Goal: Transaction & Acquisition: Book appointment/travel/reservation

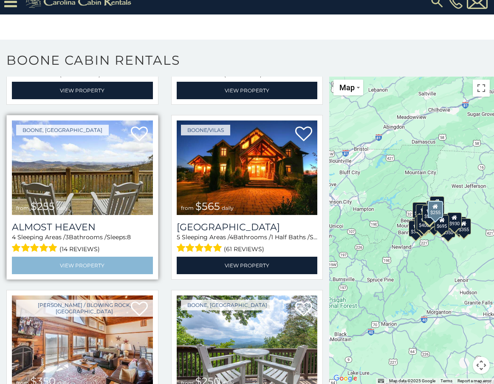
scroll to position [1403, 0]
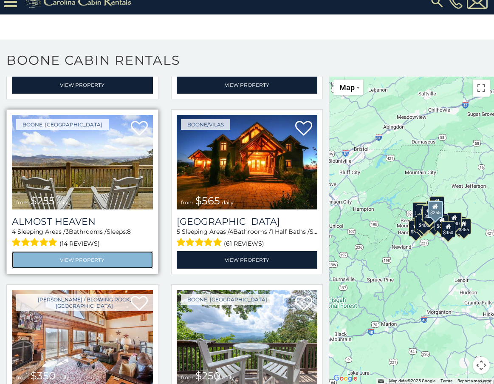
click at [93, 251] on link "View Property" at bounding box center [82, 259] width 141 height 17
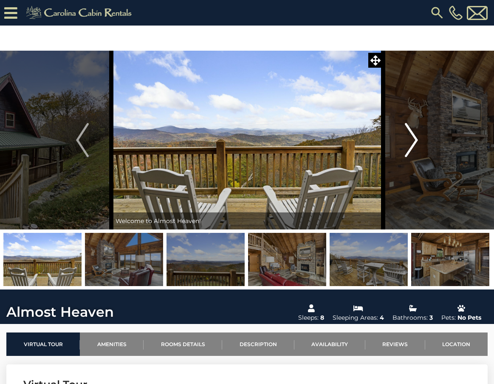
click at [414, 137] on img "Next" at bounding box center [412, 140] width 13 height 34
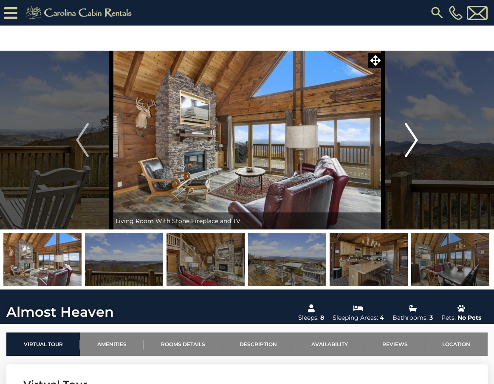
click at [414, 137] on img "Next" at bounding box center [412, 140] width 13 height 34
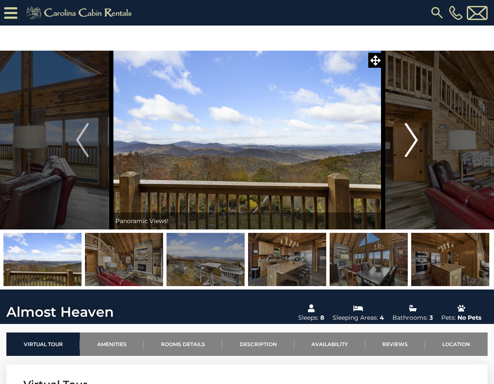
click at [414, 137] on img "Next" at bounding box center [412, 140] width 13 height 34
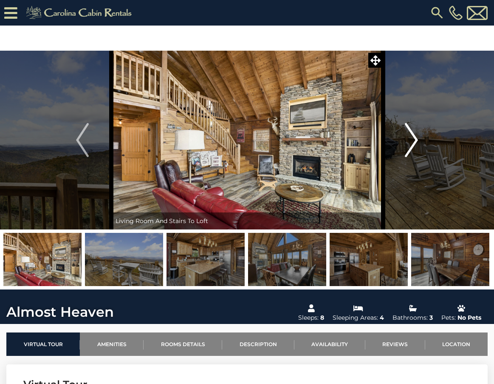
click at [414, 137] on img "Next" at bounding box center [412, 140] width 13 height 34
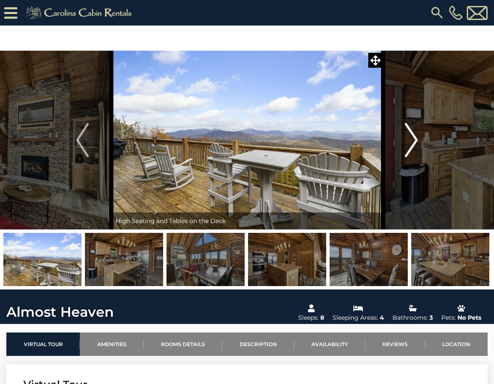
click at [414, 137] on img "Next" at bounding box center [412, 140] width 13 height 34
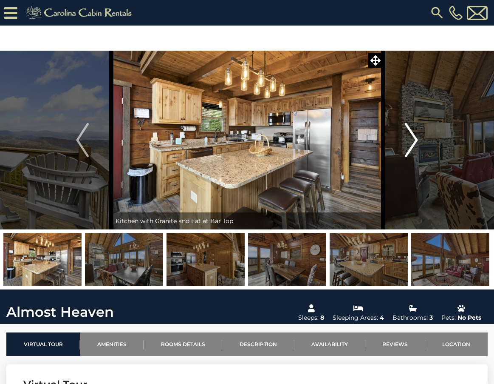
click at [414, 137] on img "Next" at bounding box center [412, 140] width 13 height 34
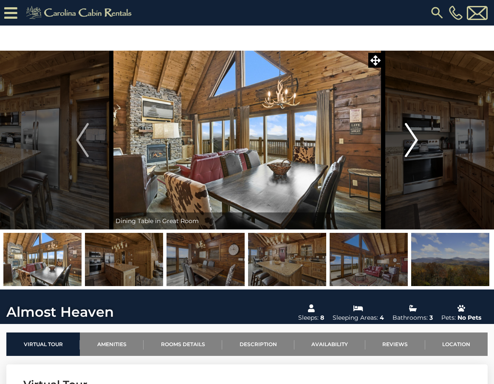
click at [414, 137] on img "Next" at bounding box center [412, 140] width 13 height 34
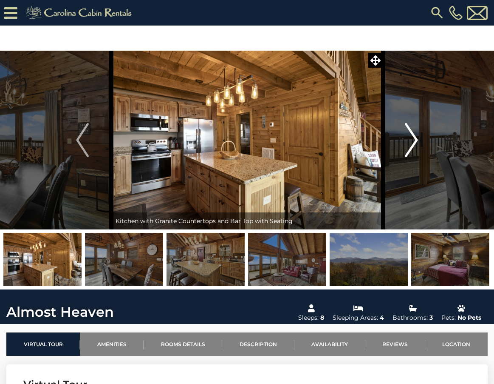
click at [414, 137] on img "Next" at bounding box center [412, 140] width 13 height 34
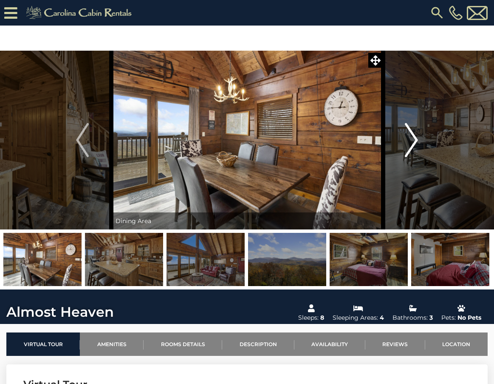
click at [414, 137] on img "Next" at bounding box center [412, 140] width 13 height 34
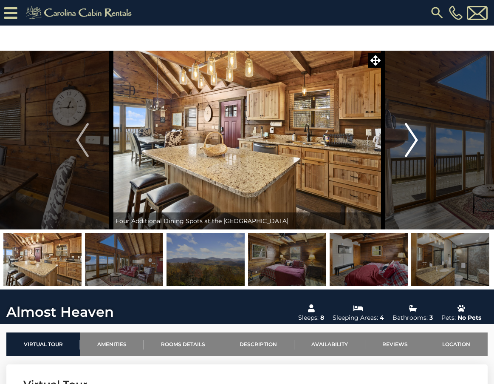
click at [414, 137] on img "Next" at bounding box center [412, 140] width 13 height 34
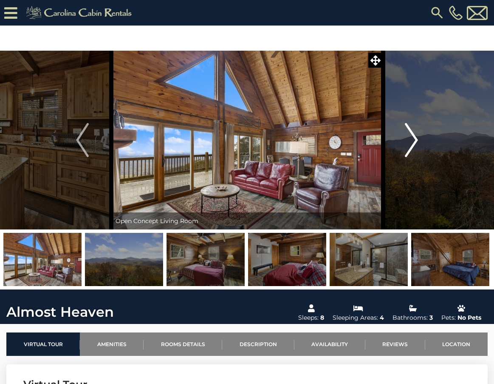
click at [414, 137] on img "Next" at bounding box center [412, 140] width 13 height 34
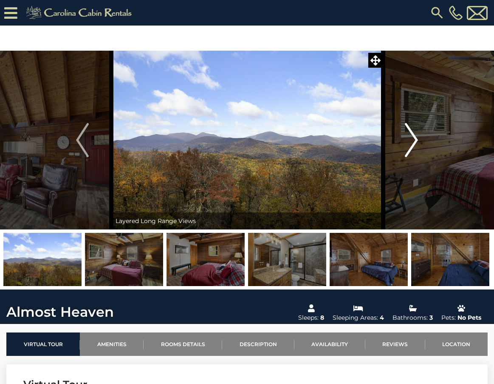
click at [414, 137] on img "Next" at bounding box center [412, 140] width 13 height 34
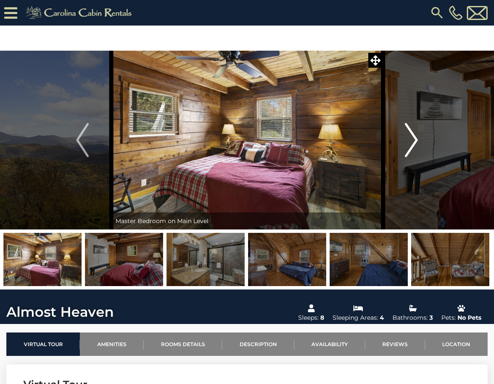
click at [414, 137] on img "Next" at bounding box center [412, 140] width 13 height 34
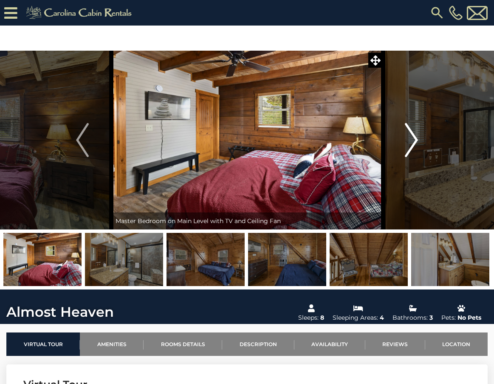
click at [414, 137] on img "Next" at bounding box center [412, 140] width 13 height 34
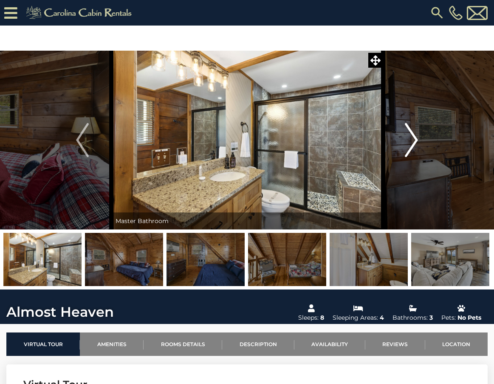
click at [414, 137] on img "Next" at bounding box center [412, 140] width 13 height 34
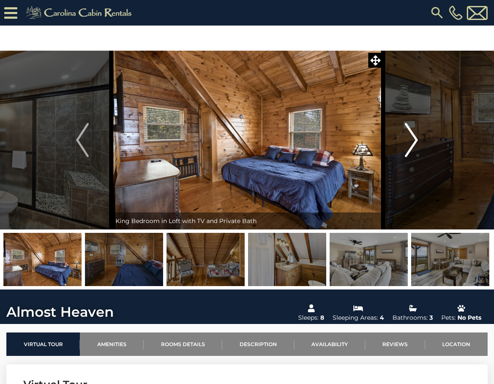
click at [414, 137] on img "Next" at bounding box center [412, 140] width 13 height 34
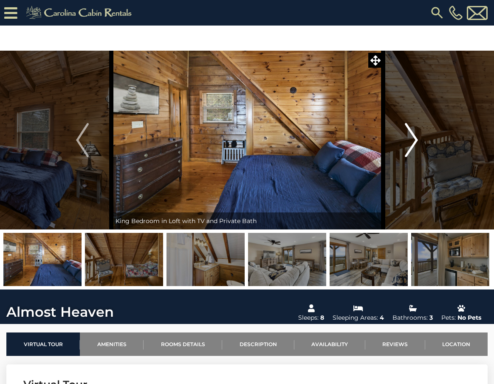
click at [414, 137] on img "Next" at bounding box center [412, 140] width 13 height 34
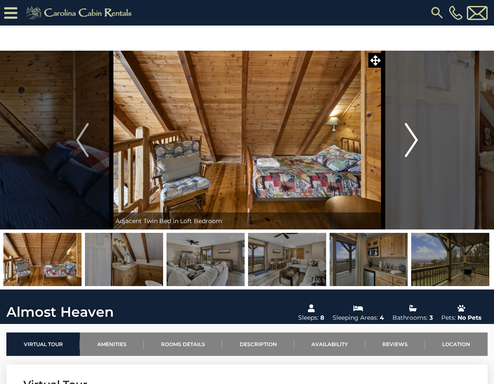
click at [414, 137] on img "Next" at bounding box center [412, 140] width 13 height 34
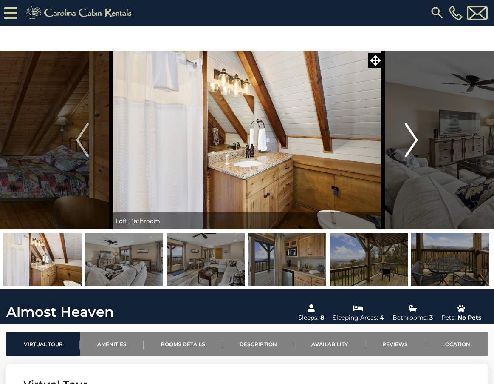
click at [414, 137] on img "Next" at bounding box center [412, 140] width 13 height 34
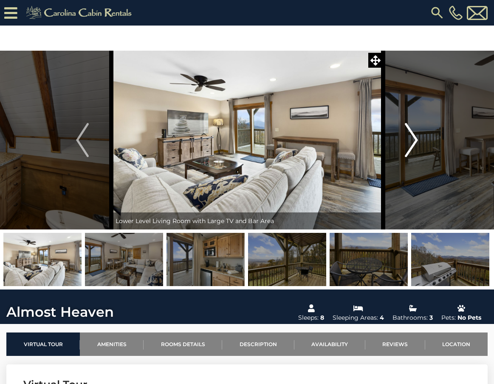
click at [414, 137] on img "Next" at bounding box center [412, 140] width 13 height 34
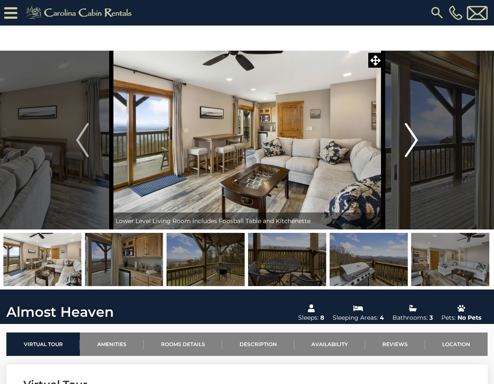
click at [414, 137] on img "Next" at bounding box center [412, 140] width 13 height 34
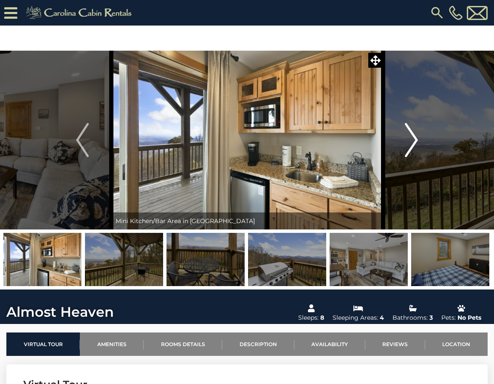
click at [414, 137] on img "Next" at bounding box center [412, 140] width 13 height 34
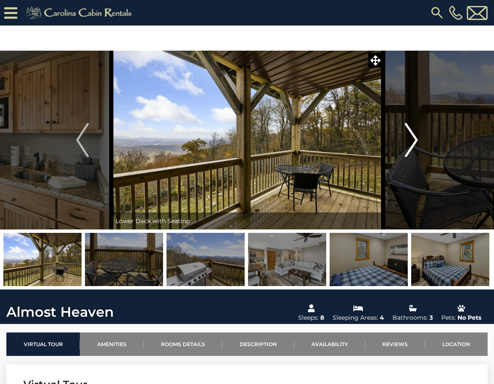
click at [414, 137] on img "Next" at bounding box center [412, 140] width 13 height 34
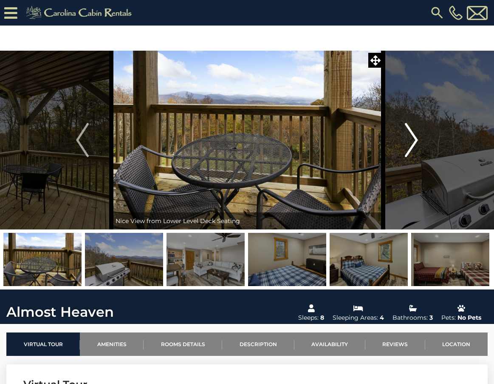
click at [414, 137] on img "Next" at bounding box center [412, 140] width 13 height 34
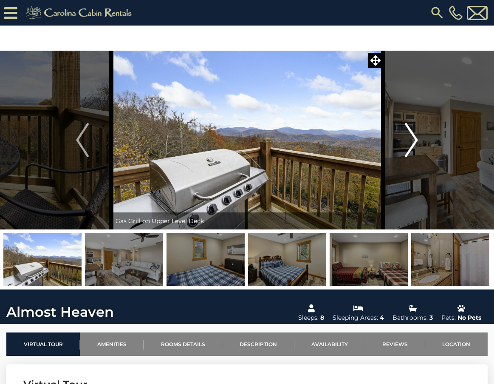
click at [414, 137] on img "Next" at bounding box center [412, 140] width 13 height 34
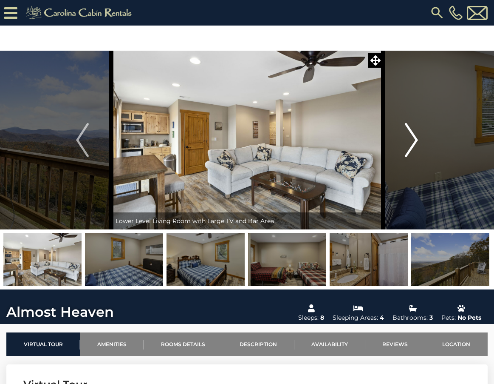
click at [414, 137] on img "Next" at bounding box center [412, 140] width 13 height 34
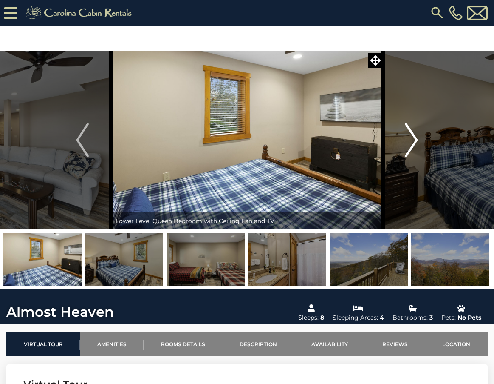
click at [414, 137] on img "Next" at bounding box center [412, 140] width 13 height 34
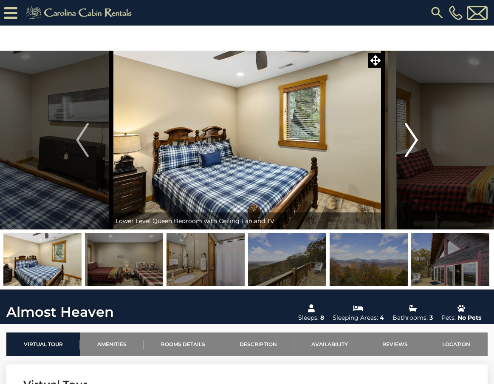
click at [414, 137] on img "Next" at bounding box center [412, 140] width 13 height 34
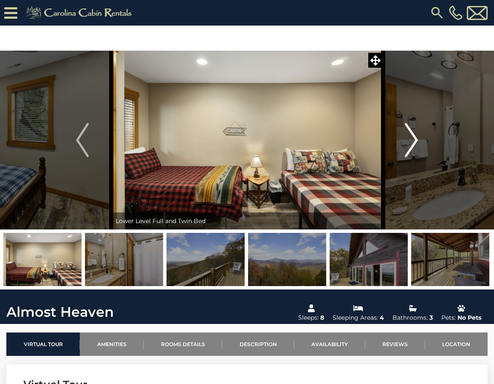
click at [414, 137] on img "Next" at bounding box center [412, 140] width 13 height 34
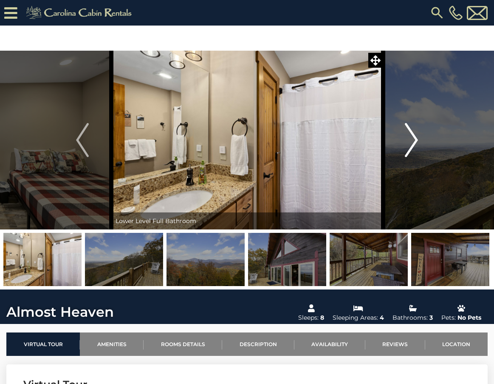
click at [414, 137] on img "Next" at bounding box center [412, 140] width 13 height 34
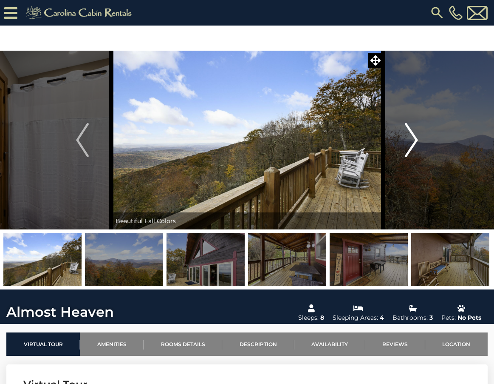
click at [414, 137] on img "Next" at bounding box center [412, 140] width 13 height 34
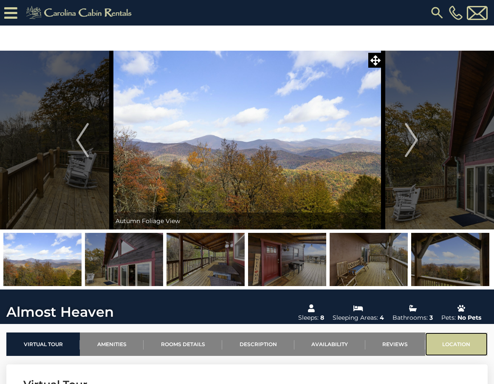
click at [440, 338] on link "Location" at bounding box center [457, 343] width 63 height 23
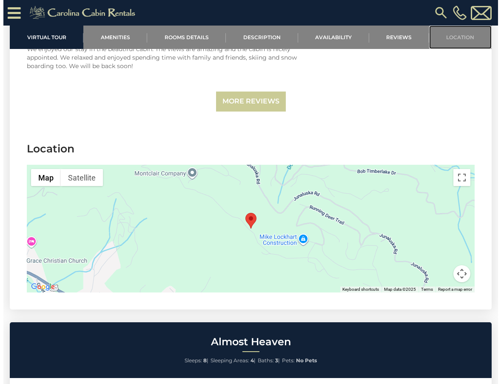
scroll to position [1704, 0]
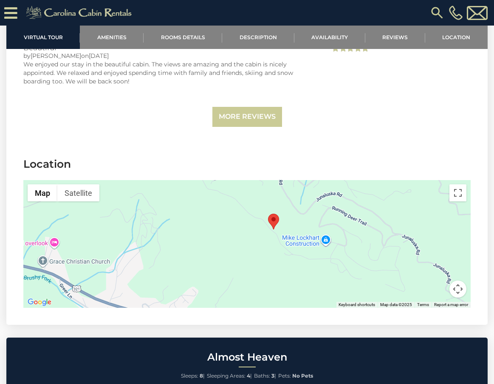
drag, startPoint x: 278, startPoint y: 184, endPoint x: 311, endPoint y: 188, distance: 33.4
click at [311, 188] on div at bounding box center [247, 244] width 448 height 128
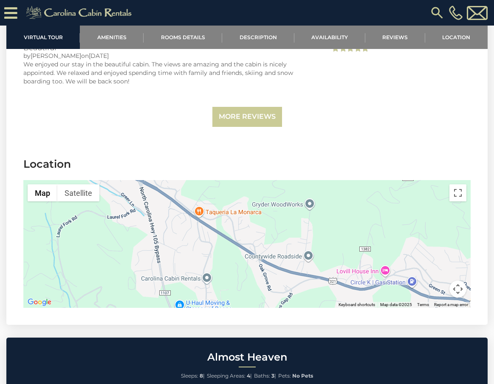
drag, startPoint x: 371, startPoint y: 143, endPoint x: 338, endPoint y: 214, distance: 78.2
click at [338, 214] on div at bounding box center [247, 244] width 448 height 128
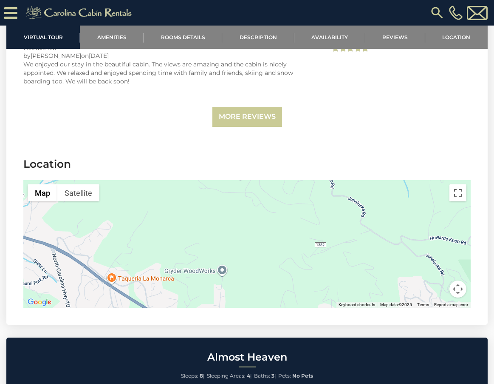
drag, startPoint x: 398, startPoint y: 276, endPoint x: 310, endPoint y: 341, distance: 109.4
click at [435, 5] on img at bounding box center [437, 12] width 15 height 15
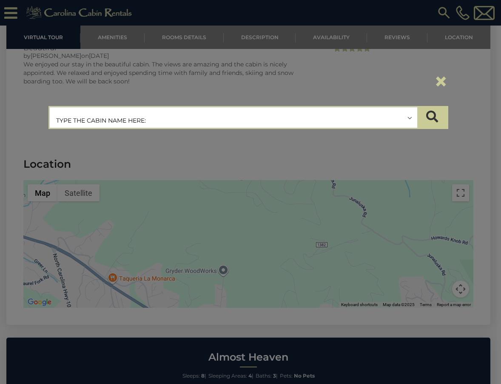
click at [183, 124] on input "text" at bounding box center [233, 117] width 367 height 21
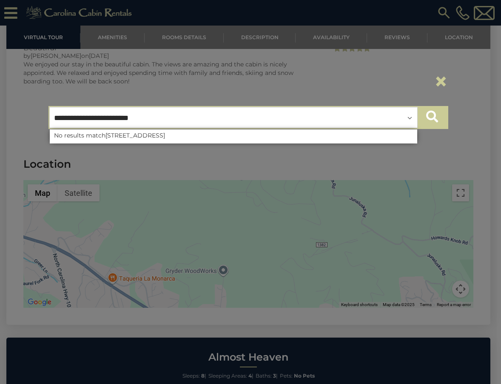
type input "**********"
click at [446, 115] on button "submit" at bounding box center [432, 117] width 30 height 21
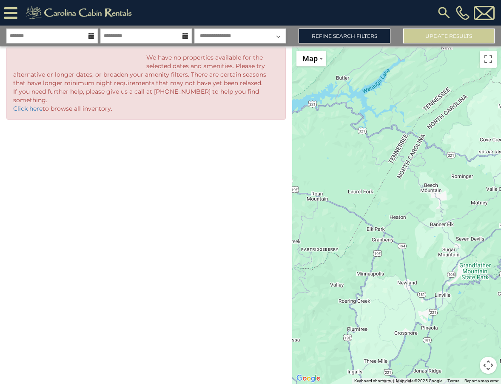
click at [332, 166] on div at bounding box center [396, 214] width 209 height 337
click at [92, 38] on icon at bounding box center [91, 36] width 6 height 6
click at [12, 13] on icon at bounding box center [10, 13] width 13 height 15
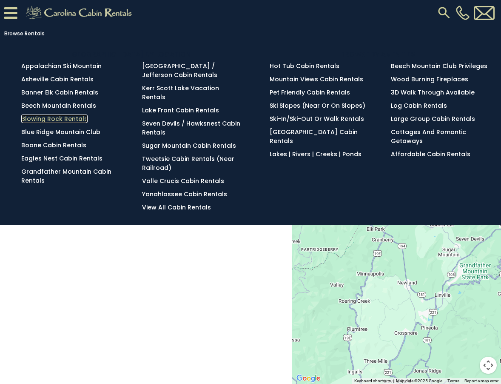
click at [61, 120] on link "Blowing Rock Rentals" at bounding box center [54, 118] width 66 height 9
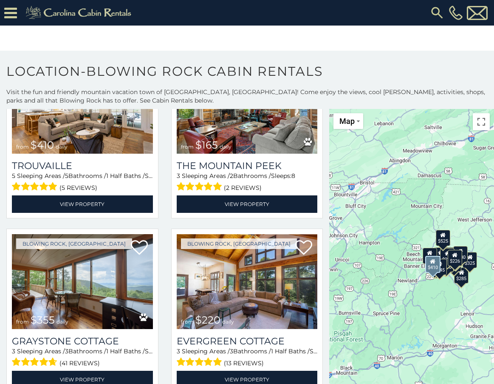
scroll to position [2211, 0]
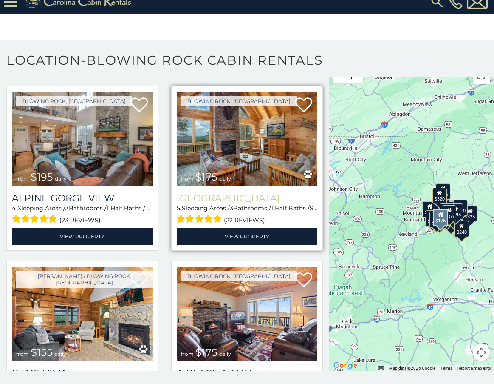
scroll to position [3295, 0]
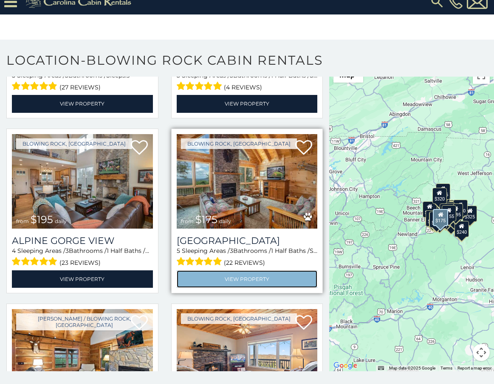
click at [236, 270] on link "View Property" at bounding box center [247, 278] width 141 height 17
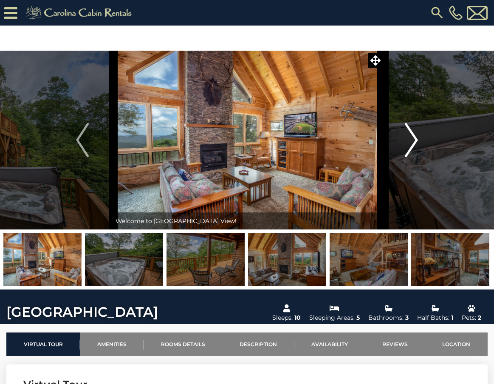
click at [418, 136] on img "Next" at bounding box center [412, 140] width 13 height 34
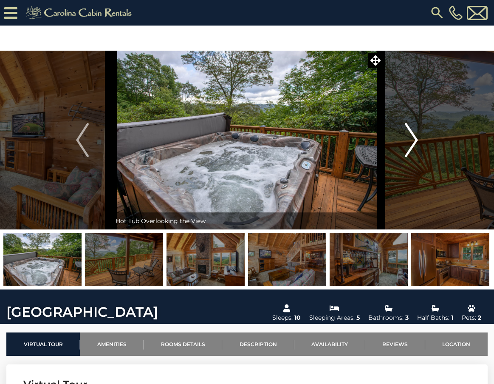
click at [418, 136] on img "Next" at bounding box center [412, 140] width 13 height 34
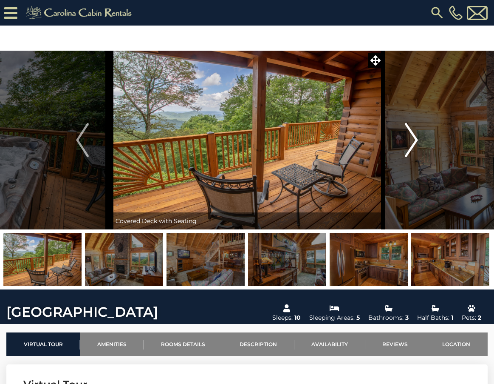
click at [418, 136] on img "Next" at bounding box center [412, 140] width 13 height 34
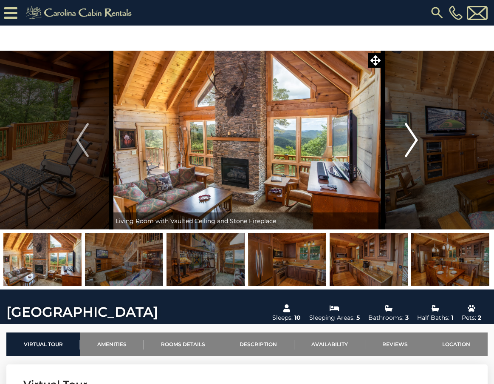
click at [417, 142] on img "Next" at bounding box center [412, 140] width 13 height 34
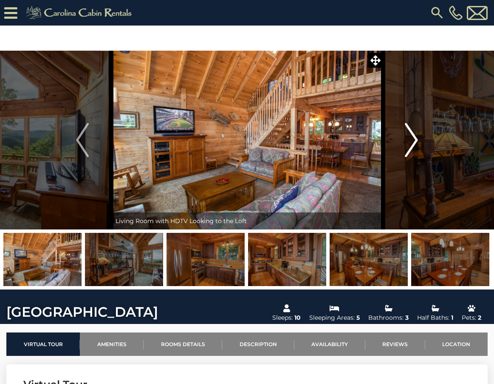
click at [417, 142] on img "Next" at bounding box center [412, 140] width 13 height 34
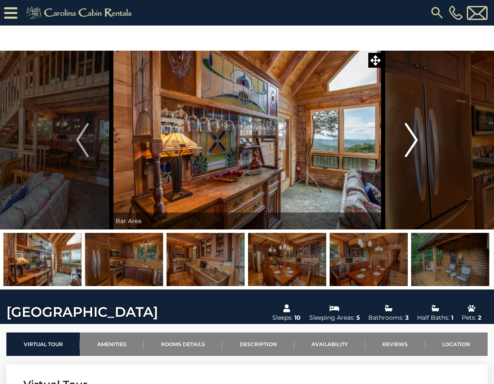
click at [417, 142] on img "Next" at bounding box center [412, 140] width 13 height 34
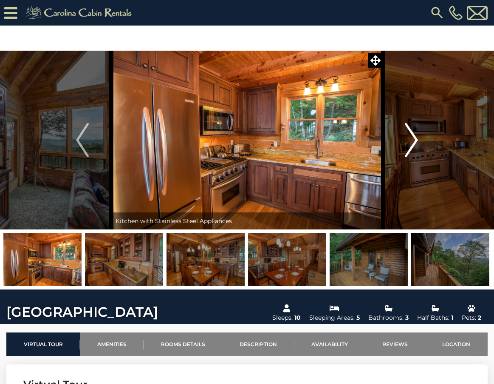
click at [417, 142] on img "Next" at bounding box center [412, 140] width 13 height 34
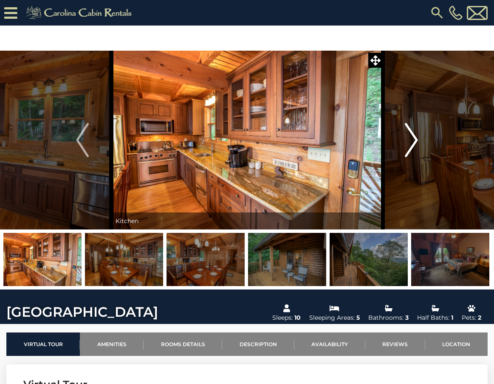
click at [417, 142] on img "Next" at bounding box center [412, 140] width 13 height 34
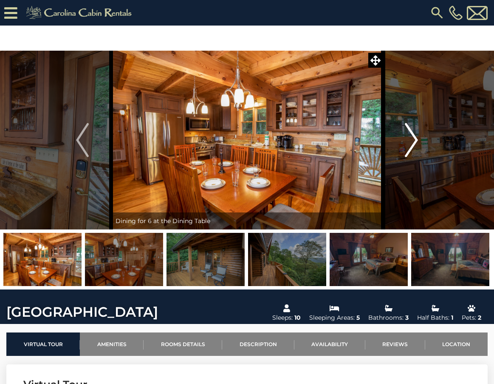
click at [415, 140] on img "Next" at bounding box center [412, 140] width 13 height 34
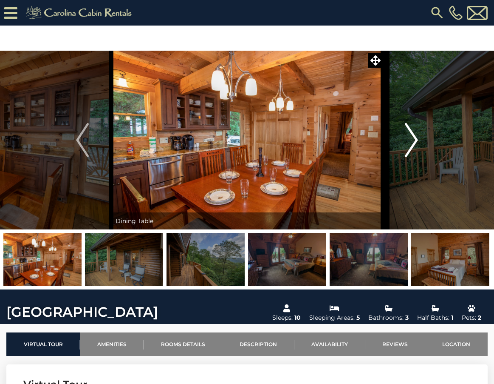
click at [415, 140] on img "Next" at bounding box center [412, 140] width 13 height 34
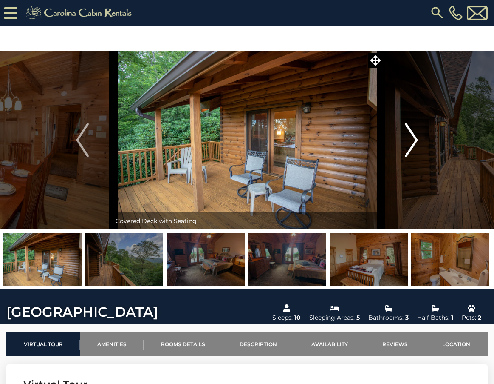
click at [415, 140] on img "Next" at bounding box center [412, 140] width 13 height 34
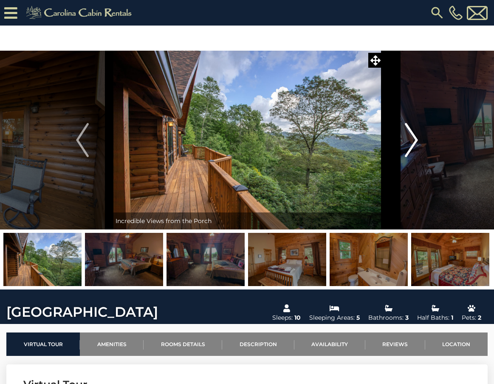
click at [415, 140] on img "Next" at bounding box center [412, 140] width 13 height 34
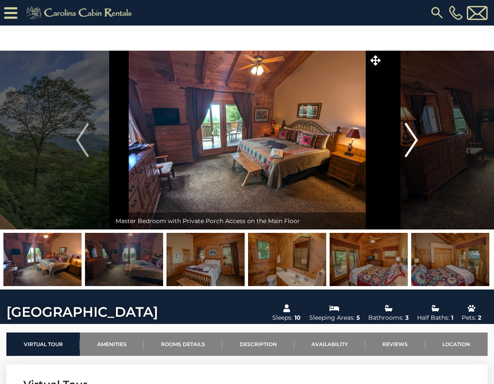
click at [415, 140] on img "Next" at bounding box center [412, 140] width 13 height 34
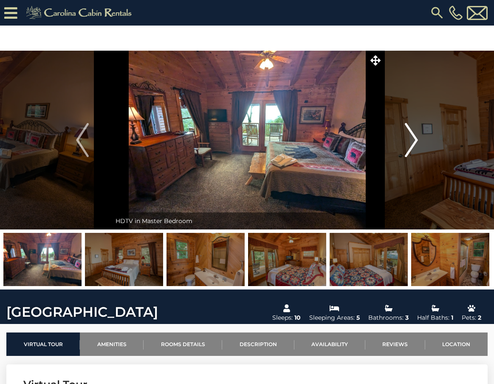
click at [414, 145] on img "Next" at bounding box center [412, 140] width 13 height 34
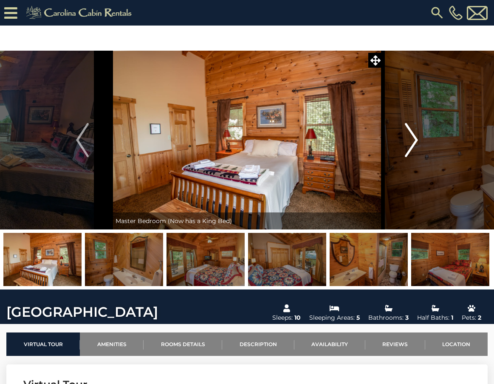
click at [416, 141] on img "Next" at bounding box center [412, 140] width 13 height 34
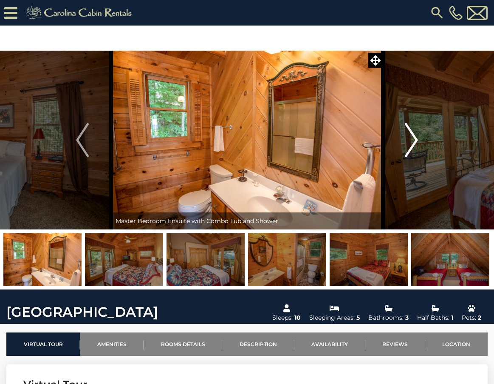
click at [416, 141] on img "Next" at bounding box center [412, 140] width 13 height 34
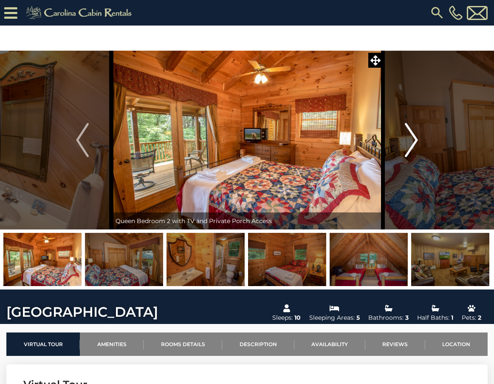
click at [415, 139] on img "Next" at bounding box center [412, 140] width 13 height 34
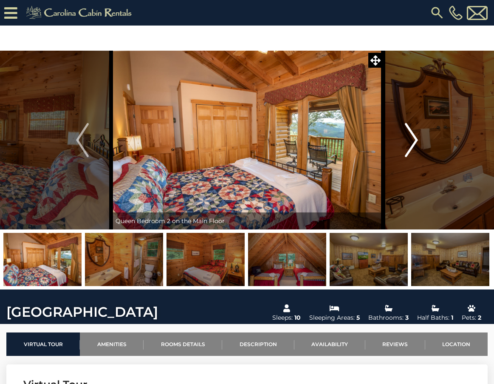
click at [415, 139] on img "Next" at bounding box center [412, 140] width 13 height 34
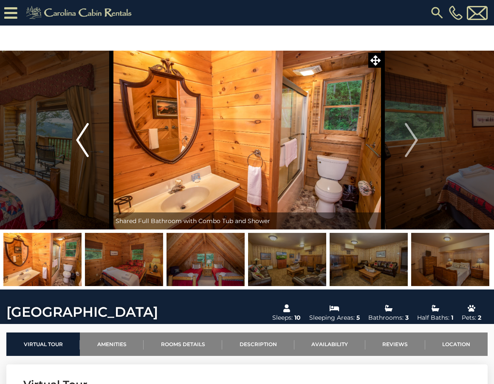
click at [75, 139] on button "Previous" at bounding box center [82, 140] width 57 height 179
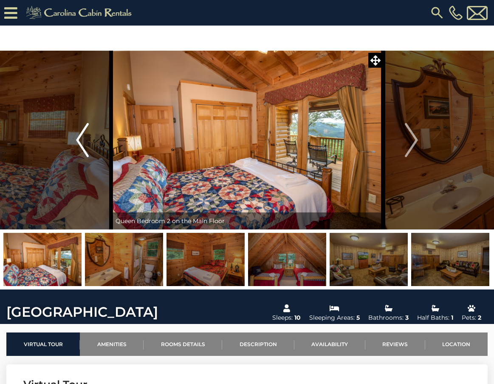
click at [75, 139] on button "Previous" at bounding box center [82, 140] width 57 height 179
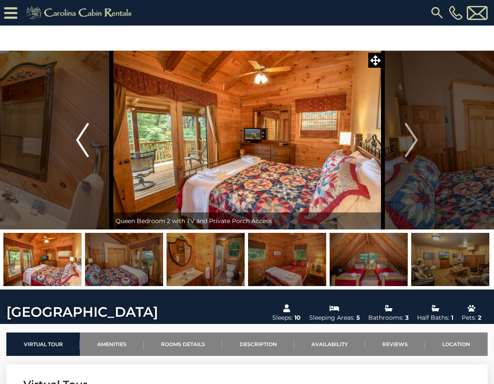
click at [75, 139] on button "Previous" at bounding box center [82, 140] width 57 height 179
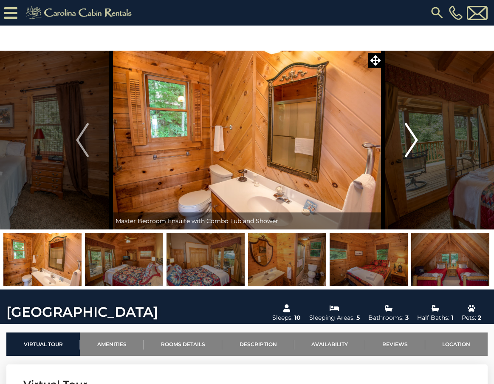
click at [418, 139] on img "Next" at bounding box center [412, 140] width 13 height 34
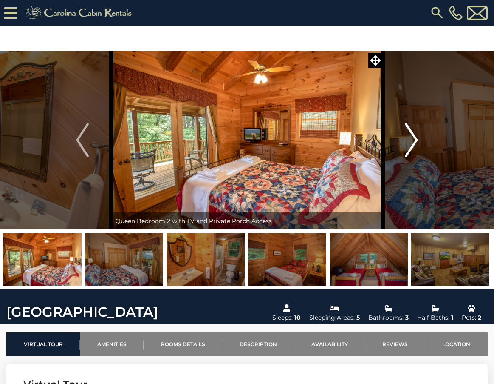
click at [418, 139] on img "Next" at bounding box center [412, 140] width 13 height 34
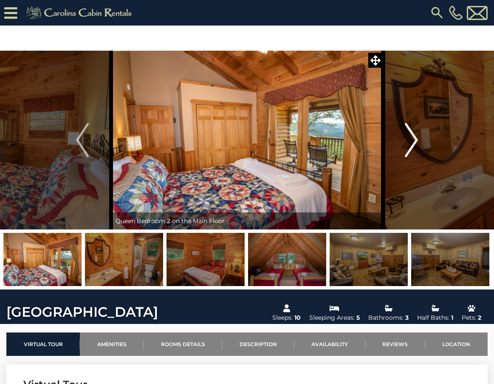
click at [414, 139] on img "Next" at bounding box center [412, 140] width 13 height 34
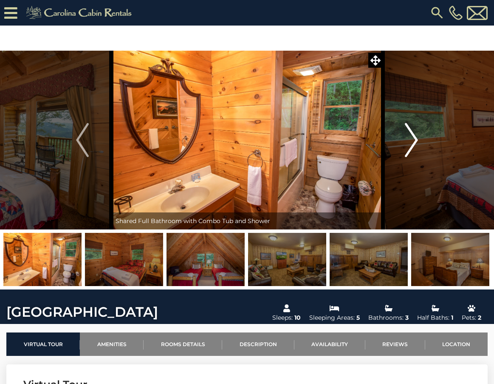
click at [414, 139] on img "Next" at bounding box center [412, 140] width 13 height 34
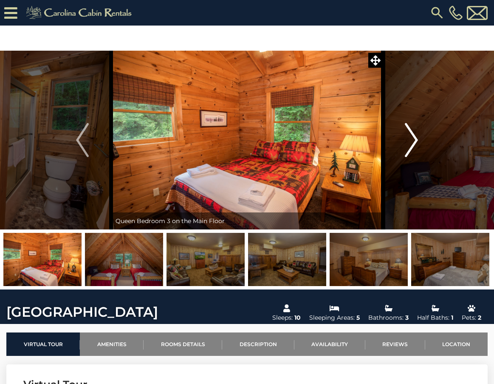
click at [414, 139] on img "Next" at bounding box center [412, 140] width 13 height 34
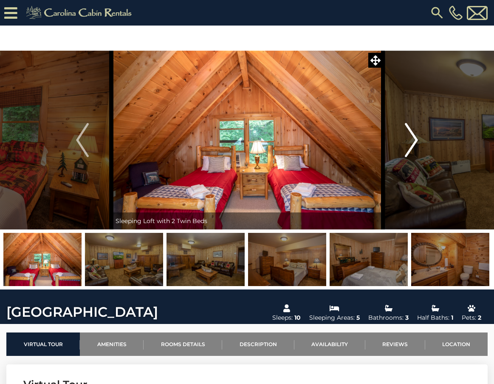
click at [414, 139] on img "Next" at bounding box center [412, 140] width 13 height 34
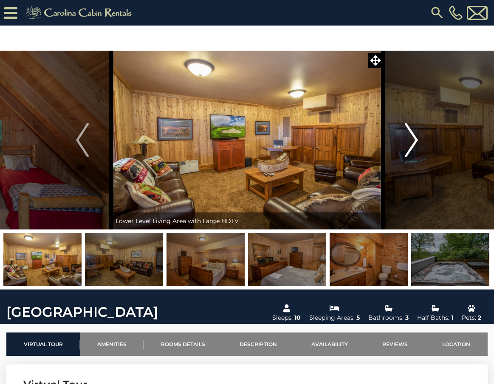
click at [414, 139] on img "Next" at bounding box center [412, 140] width 13 height 34
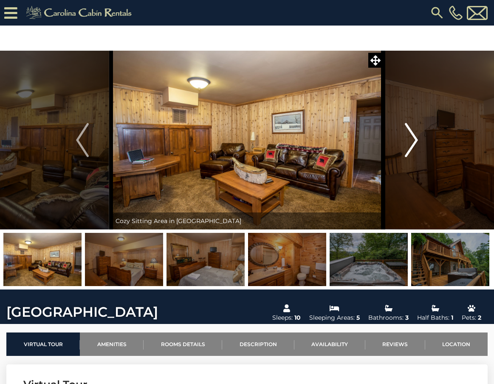
click at [414, 139] on img "Next" at bounding box center [412, 140] width 13 height 34
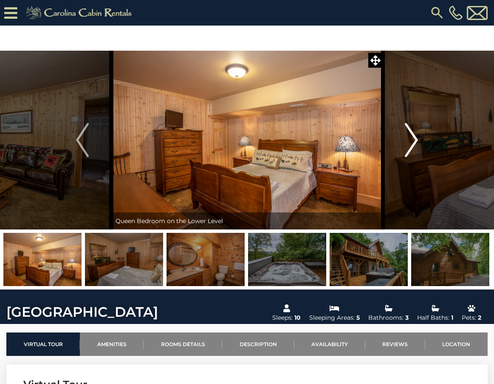
click at [414, 139] on img "Next" at bounding box center [412, 140] width 13 height 34
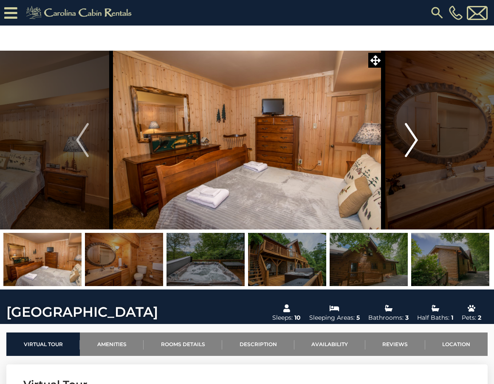
click at [414, 139] on img "Next" at bounding box center [412, 140] width 13 height 34
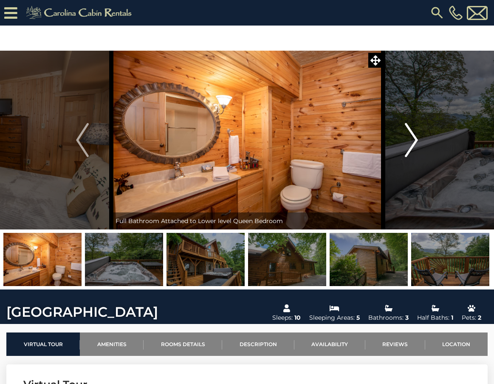
click at [414, 139] on img "Next" at bounding box center [412, 140] width 13 height 34
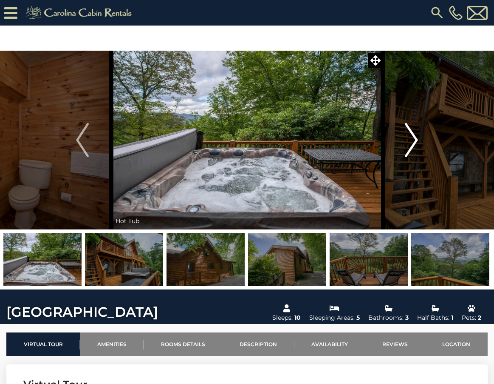
click at [414, 139] on img "Next" at bounding box center [412, 140] width 13 height 34
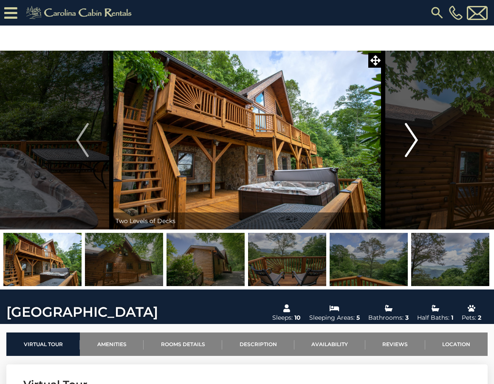
click at [414, 139] on img "Next" at bounding box center [412, 140] width 13 height 34
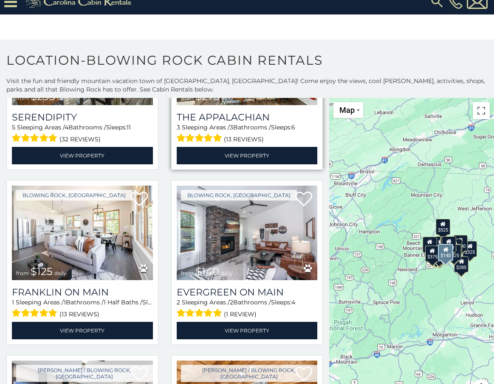
scroll to position [510, 0]
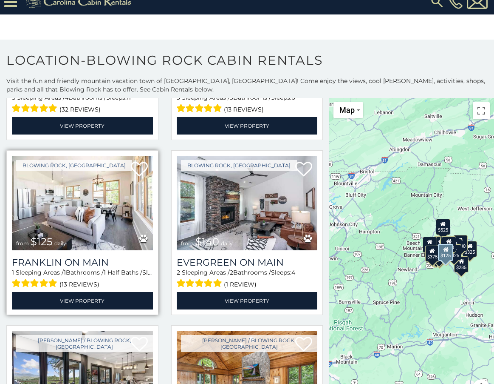
click at [88, 227] on img at bounding box center [82, 203] width 141 height 94
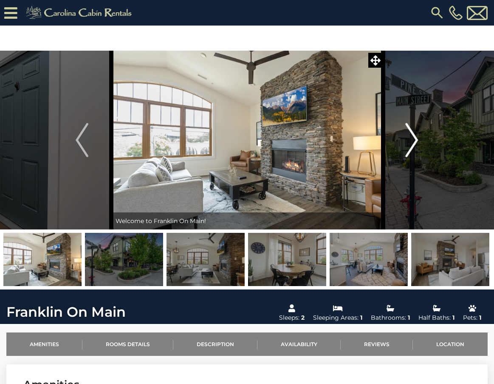
click at [413, 140] on img "Next" at bounding box center [412, 140] width 13 height 34
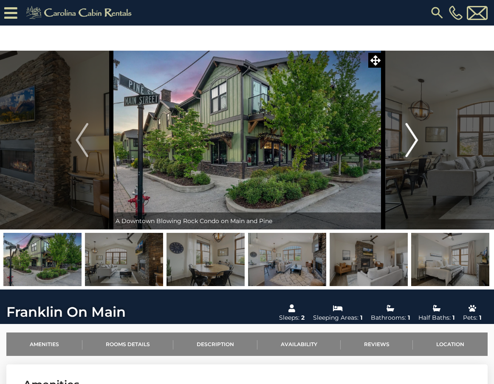
click at [413, 140] on img "Next" at bounding box center [412, 140] width 13 height 34
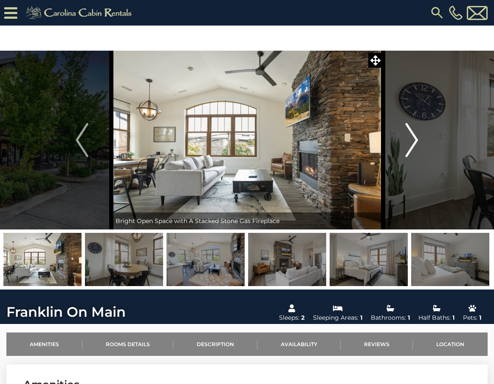
click at [413, 140] on img "Next" at bounding box center [412, 140] width 13 height 34
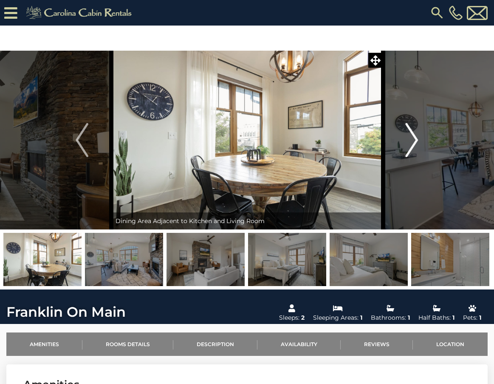
click at [413, 140] on img "Next" at bounding box center [412, 140] width 13 height 34
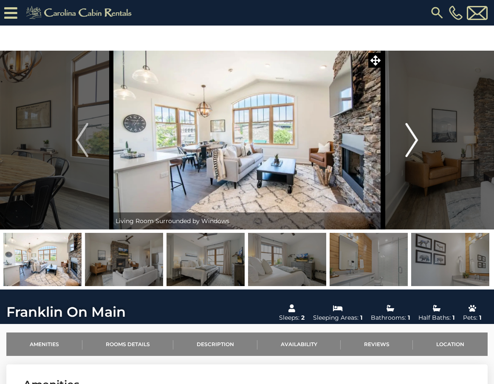
click at [413, 140] on img "Next" at bounding box center [412, 140] width 13 height 34
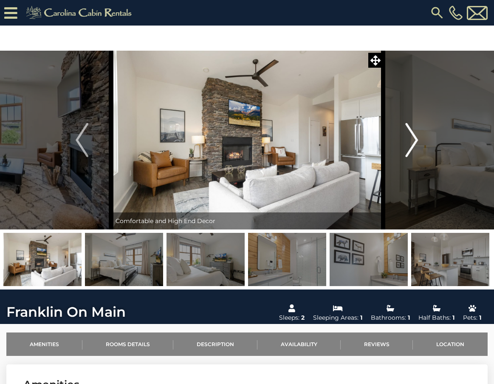
click at [413, 140] on img "Next" at bounding box center [412, 140] width 13 height 34
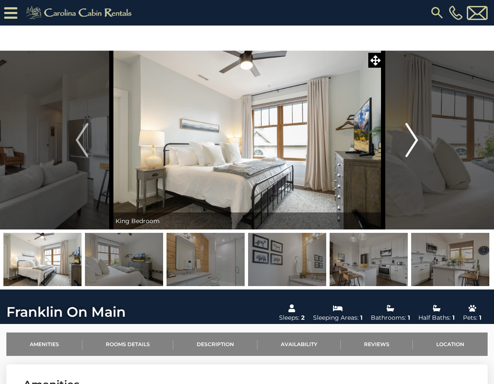
click at [413, 140] on img "Next" at bounding box center [412, 140] width 13 height 34
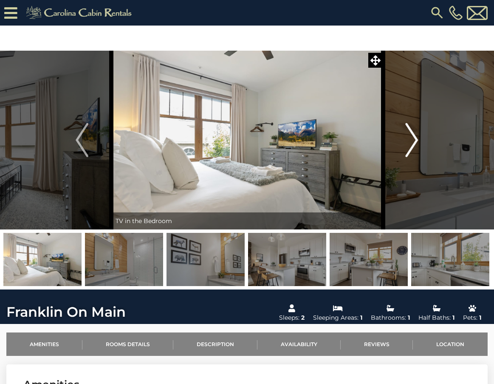
click at [413, 140] on img "Next" at bounding box center [412, 140] width 13 height 34
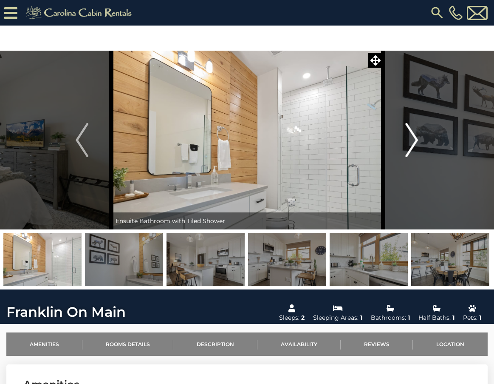
click at [413, 140] on img "Next" at bounding box center [412, 140] width 13 height 34
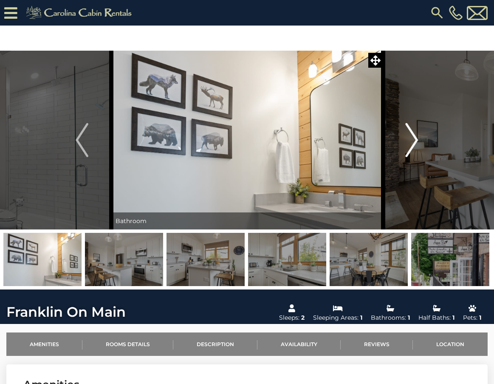
click at [413, 140] on img "Next" at bounding box center [412, 140] width 13 height 34
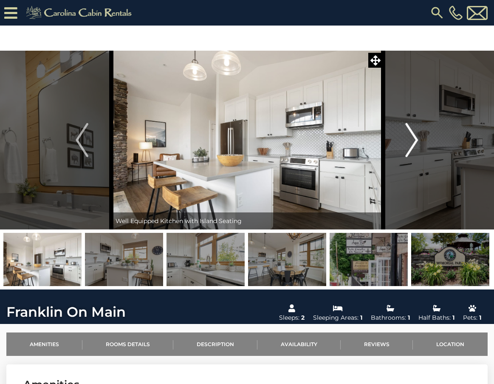
click at [414, 140] on img "Next" at bounding box center [412, 140] width 13 height 34
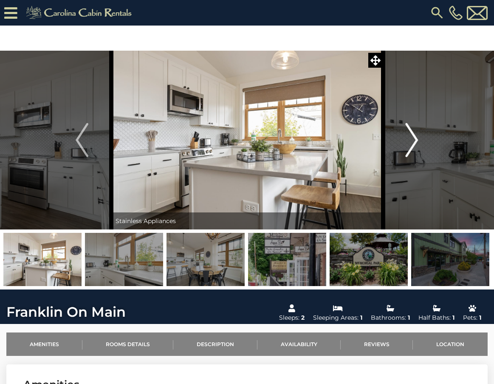
click at [414, 140] on img "Next" at bounding box center [412, 140] width 13 height 34
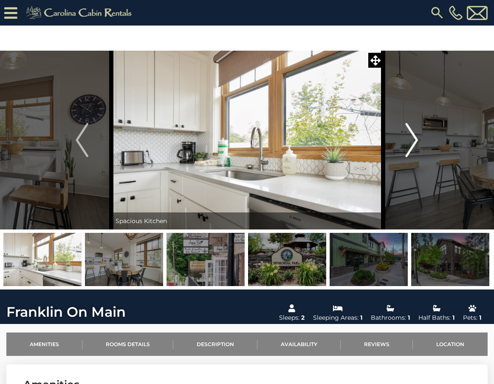
click at [414, 140] on img "Next" at bounding box center [412, 140] width 13 height 34
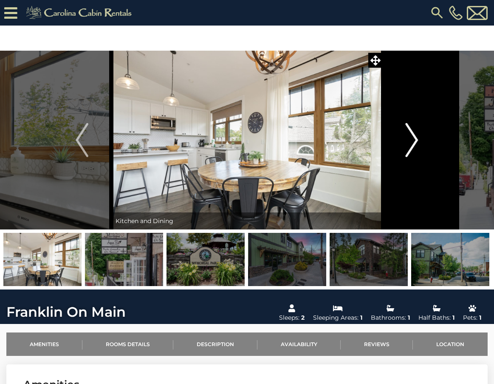
click at [414, 140] on img "Next" at bounding box center [412, 140] width 13 height 34
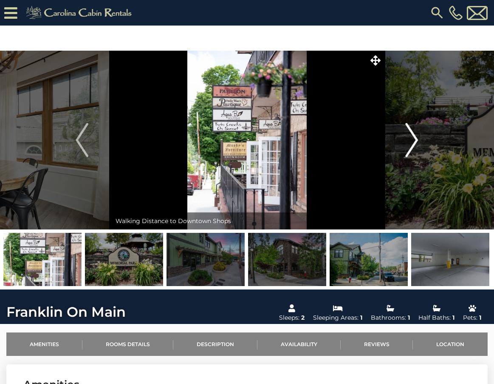
click at [414, 140] on img "Next" at bounding box center [412, 140] width 13 height 34
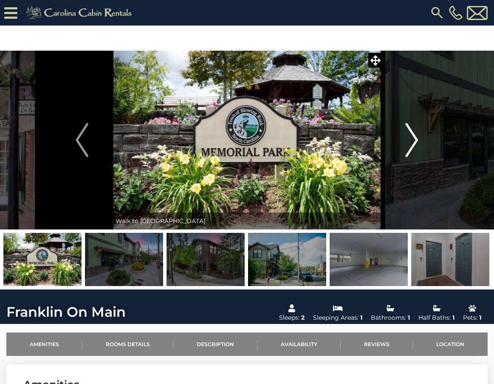
click at [414, 140] on img "Next" at bounding box center [412, 140] width 13 height 34
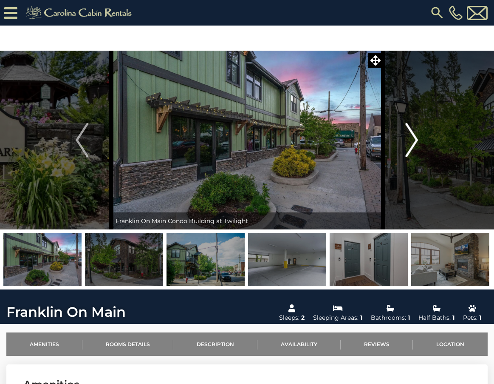
click at [414, 140] on img "Next" at bounding box center [412, 140] width 13 height 34
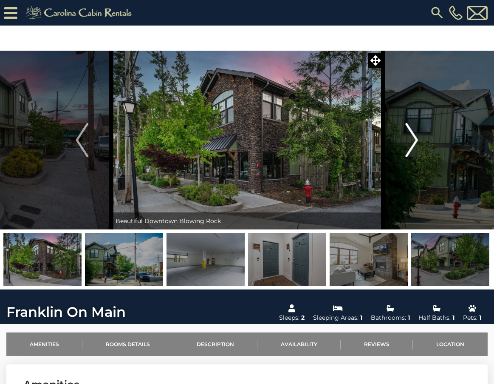
click at [414, 140] on img "Next" at bounding box center [412, 140] width 13 height 34
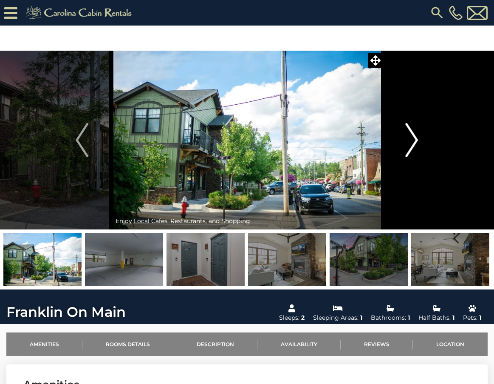
click at [414, 140] on img "Next" at bounding box center [412, 140] width 13 height 34
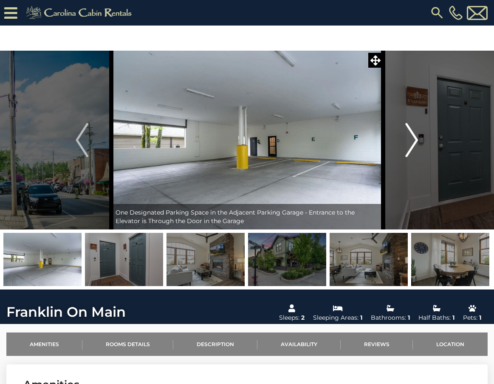
click at [414, 134] on img "Next" at bounding box center [412, 140] width 13 height 34
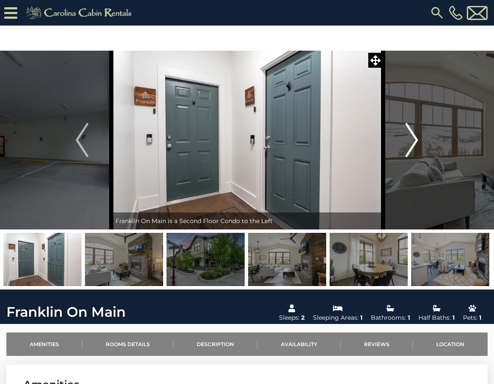
click at [414, 134] on img "Next" at bounding box center [412, 140] width 13 height 34
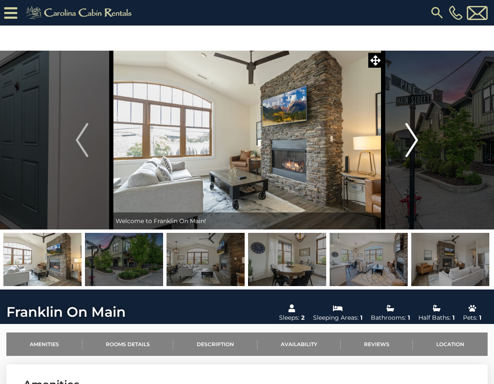
click at [414, 134] on img "Next" at bounding box center [412, 140] width 13 height 34
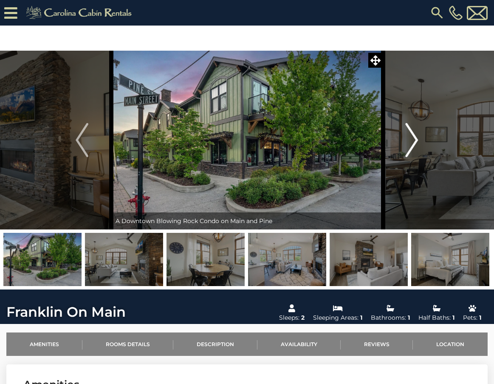
click at [414, 134] on img "Next" at bounding box center [412, 140] width 13 height 34
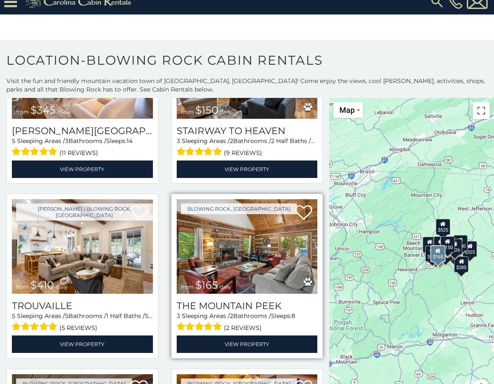
scroll to position [2168, 0]
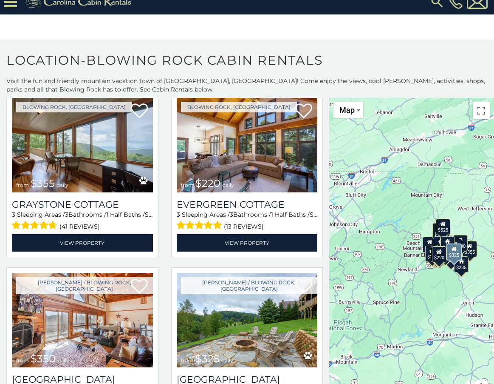
scroll to position [2275, 0]
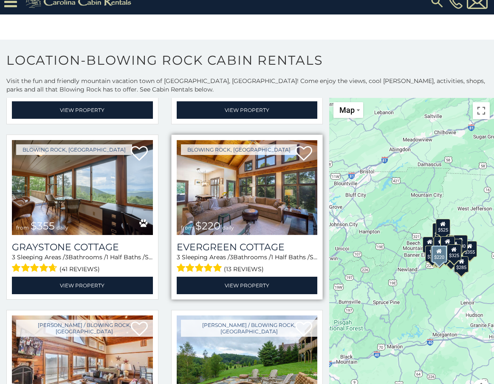
click at [234, 186] on img at bounding box center [247, 187] width 141 height 94
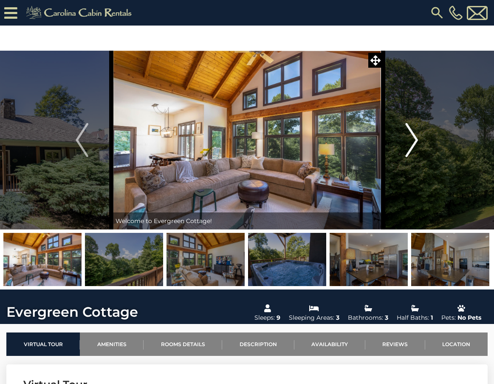
click at [414, 134] on img "Next" at bounding box center [412, 140] width 13 height 34
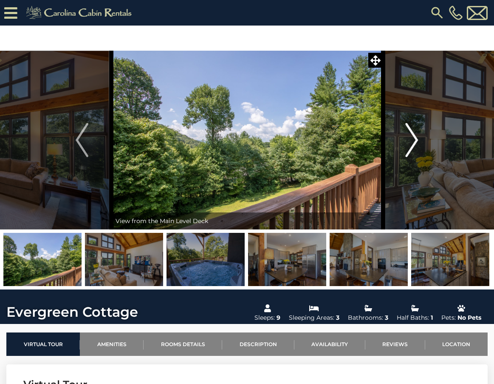
click at [414, 134] on img "Next" at bounding box center [412, 140] width 13 height 34
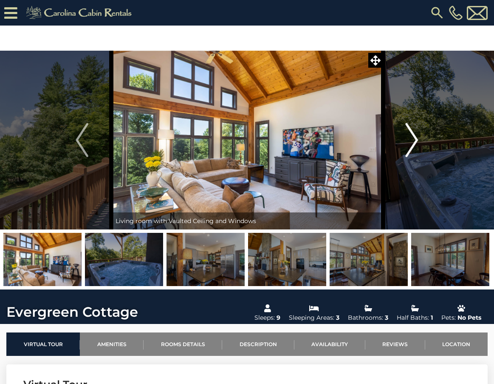
click at [413, 142] on img "Next" at bounding box center [412, 140] width 13 height 34
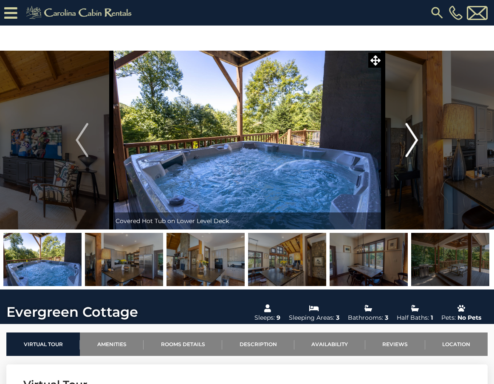
click at [413, 142] on img "Next" at bounding box center [412, 140] width 13 height 34
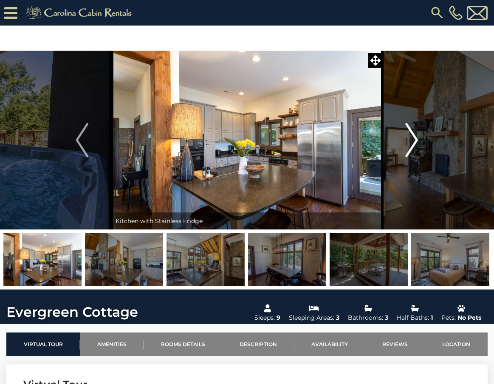
click at [413, 142] on img "Next" at bounding box center [412, 140] width 13 height 34
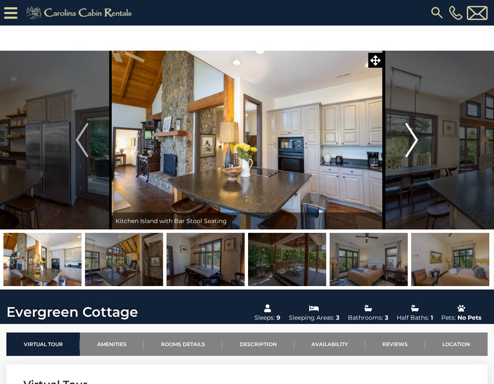
click at [413, 142] on img "Next" at bounding box center [412, 140] width 13 height 34
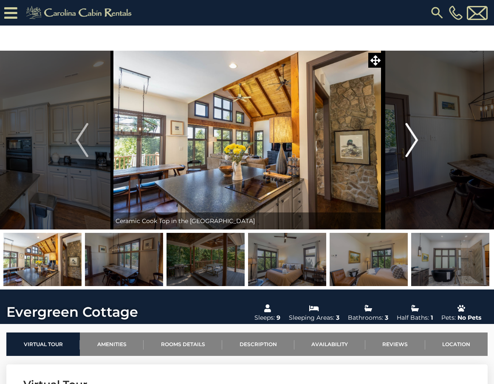
click at [413, 142] on img "Next" at bounding box center [412, 140] width 13 height 34
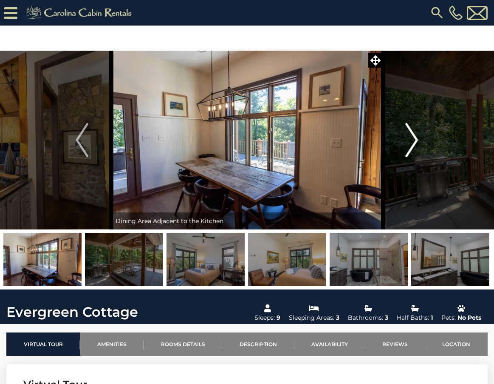
click at [413, 142] on img "Next" at bounding box center [412, 140] width 13 height 34
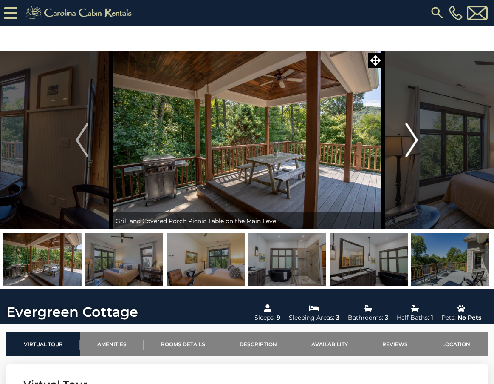
click at [415, 138] on img "Next" at bounding box center [412, 140] width 13 height 34
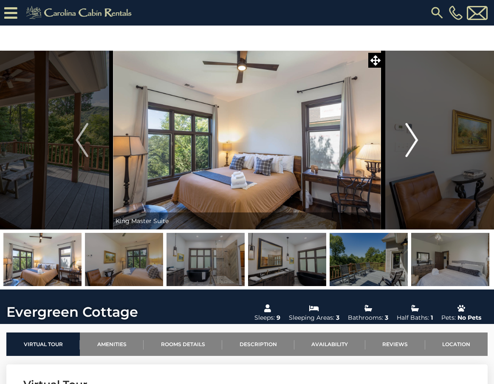
click at [415, 138] on img "Next" at bounding box center [412, 140] width 13 height 34
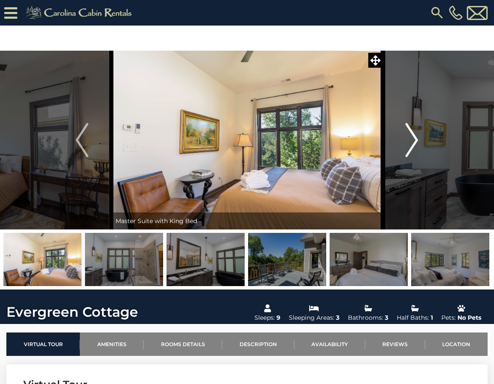
click at [415, 138] on img "Next" at bounding box center [412, 140] width 13 height 34
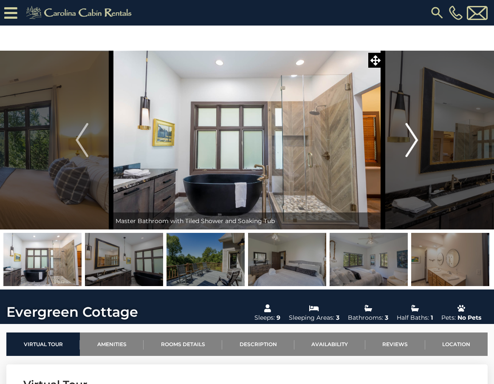
click at [417, 138] on img "Next" at bounding box center [412, 140] width 13 height 34
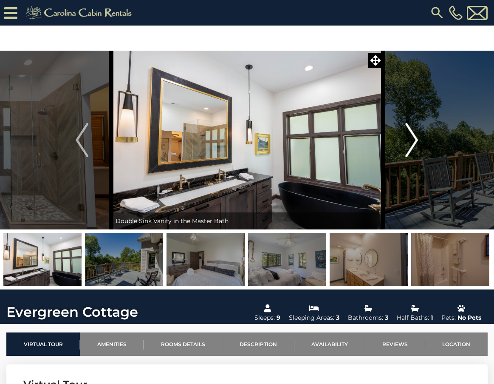
click at [417, 138] on img "Next" at bounding box center [412, 140] width 13 height 34
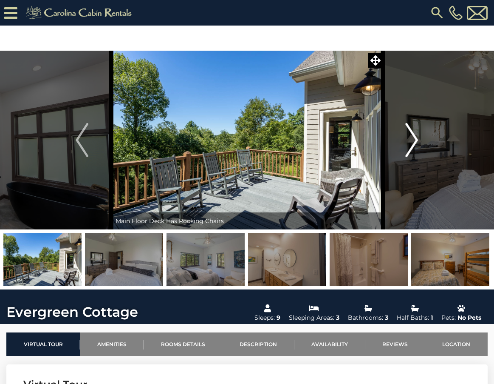
click at [417, 138] on img "Next" at bounding box center [412, 140] width 13 height 34
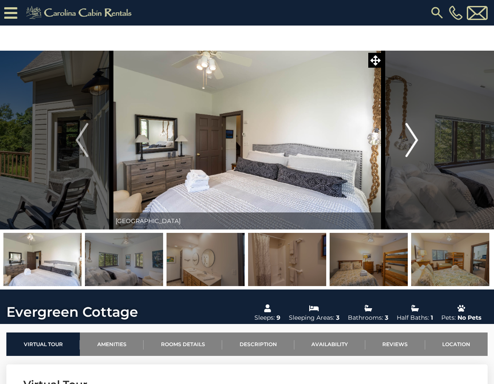
click at [417, 138] on img "Next" at bounding box center [412, 140] width 13 height 34
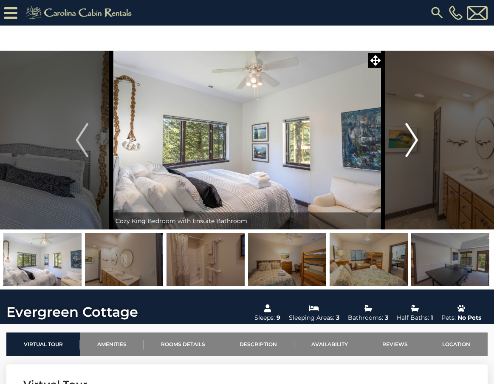
click at [415, 138] on img "Next" at bounding box center [412, 140] width 13 height 34
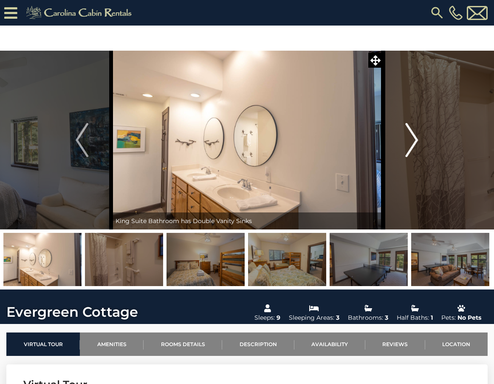
click at [415, 138] on img "Next" at bounding box center [412, 140] width 13 height 34
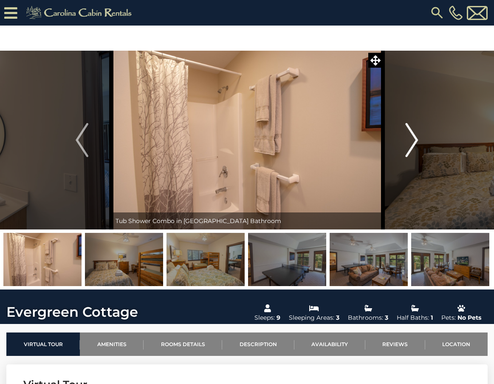
click at [415, 138] on img "Next" at bounding box center [412, 140] width 13 height 34
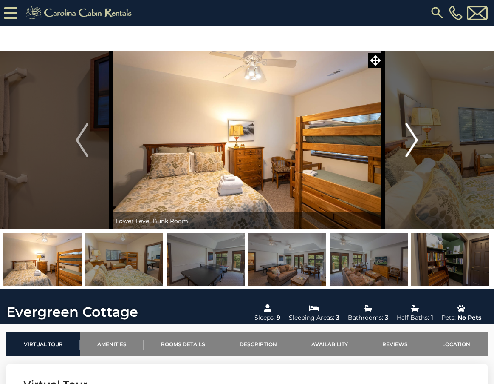
click at [415, 138] on img "Next" at bounding box center [412, 140] width 13 height 34
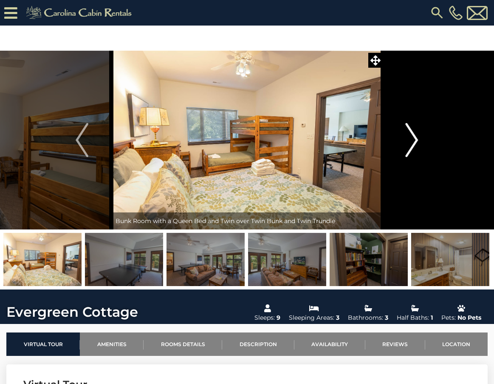
click at [415, 138] on img "Next" at bounding box center [412, 140] width 13 height 34
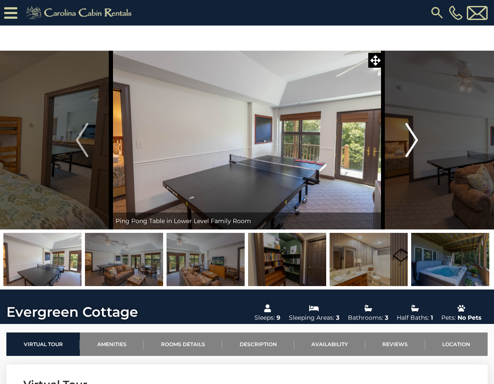
click at [415, 138] on img "Next" at bounding box center [412, 140] width 13 height 34
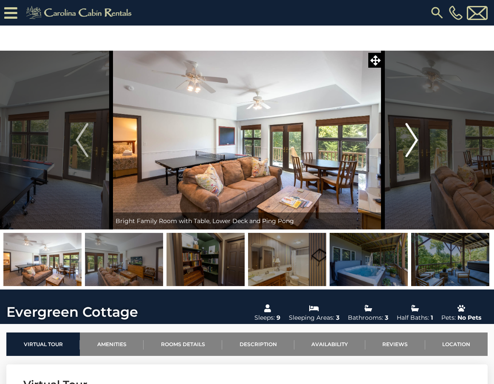
click at [415, 138] on img "Next" at bounding box center [412, 140] width 13 height 34
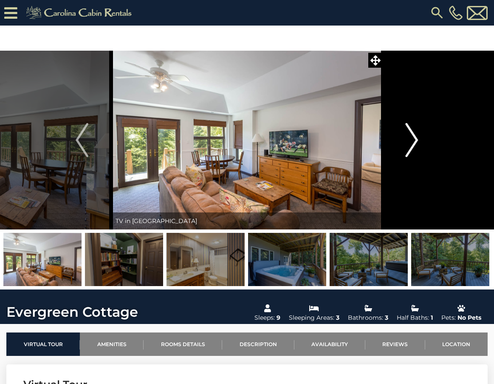
click at [415, 138] on img "Next" at bounding box center [412, 140] width 13 height 34
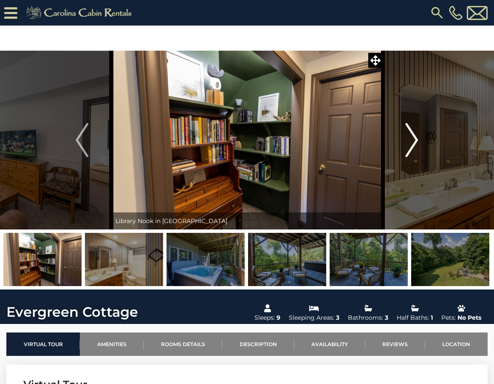
click at [415, 138] on img "Next" at bounding box center [412, 140] width 13 height 34
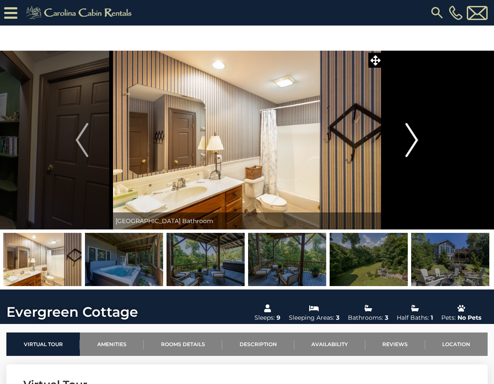
click at [415, 138] on img "Next" at bounding box center [412, 140] width 13 height 34
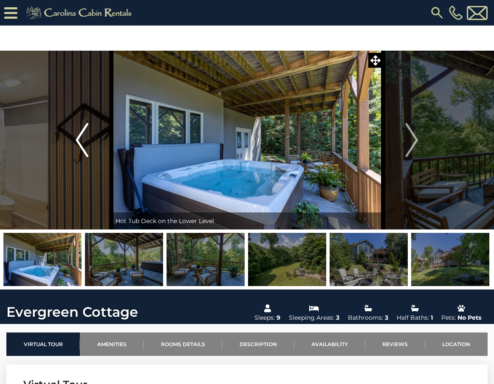
click at [77, 138] on img "Previous" at bounding box center [82, 140] width 13 height 34
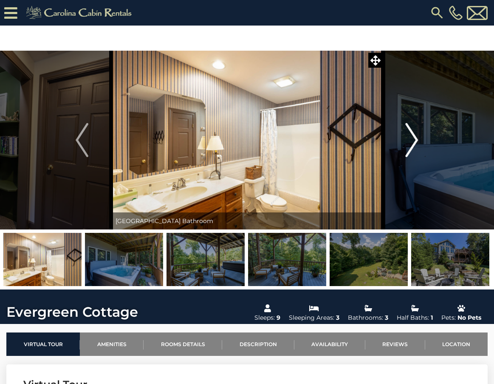
click at [415, 139] on img "Next" at bounding box center [412, 140] width 13 height 34
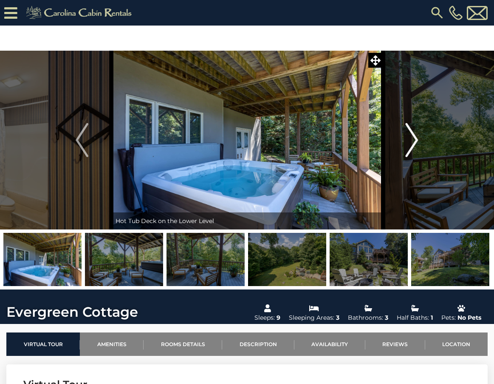
click at [415, 139] on img "Next" at bounding box center [412, 140] width 13 height 34
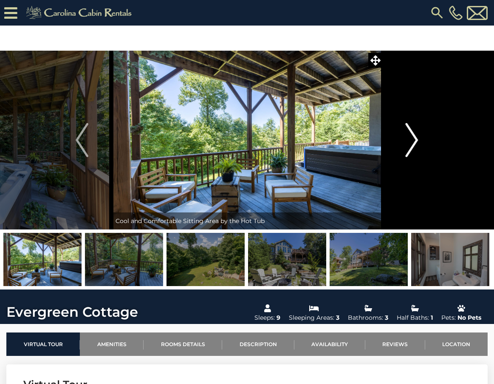
click at [415, 139] on img "Next" at bounding box center [412, 140] width 13 height 34
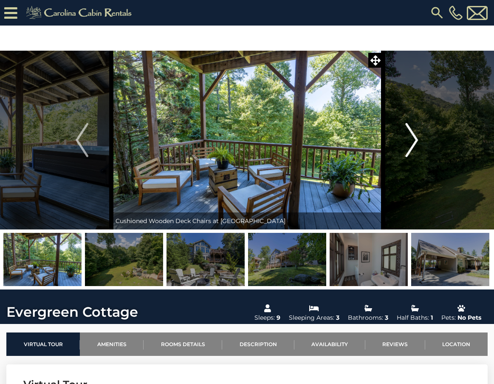
click at [415, 139] on img "Next" at bounding box center [412, 140] width 13 height 34
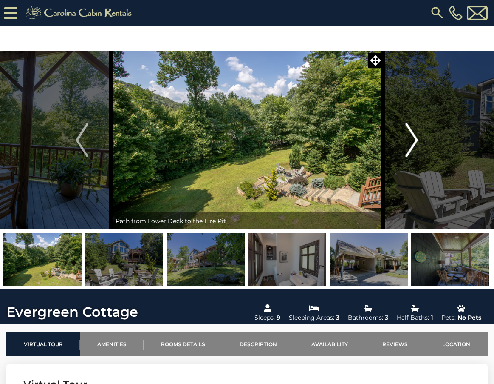
click at [415, 139] on img "Next" at bounding box center [412, 140] width 13 height 34
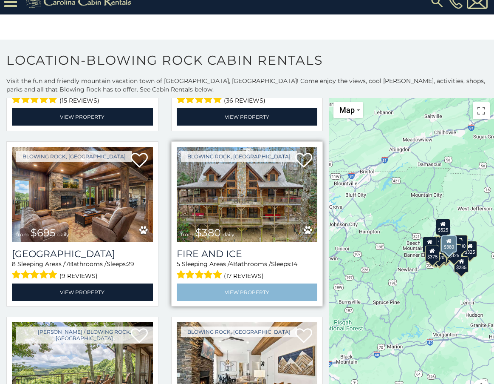
scroll to position [170, 0]
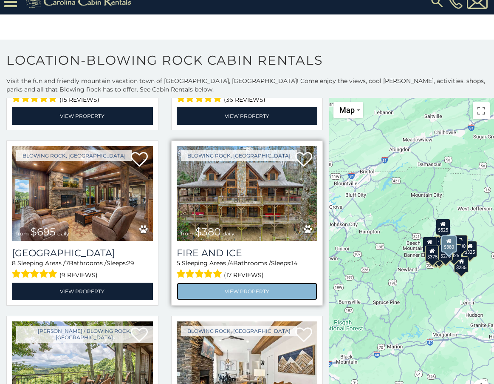
click at [266, 286] on link "View Property" at bounding box center [247, 290] width 141 height 17
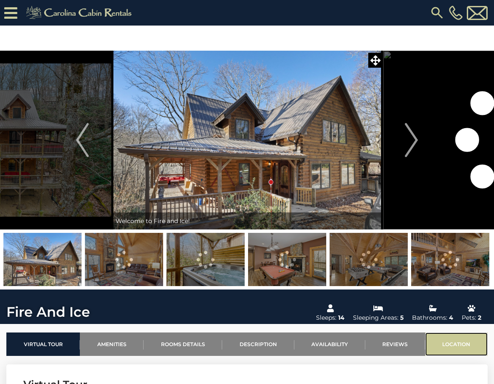
click at [438, 341] on link "Location" at bounding box center [457, 343] width 63 height 23
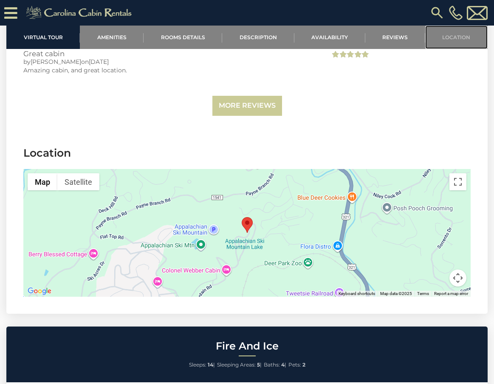
scroll to position [1950, 0]
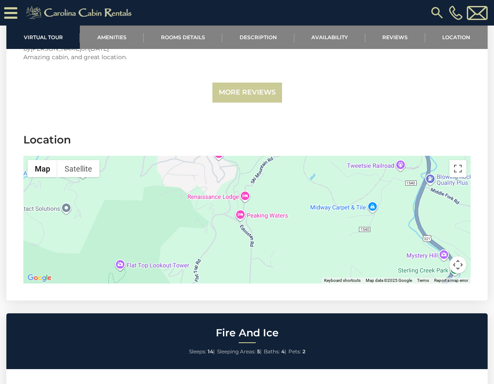
drag, startPoint x: 360, startPoint y: 242, endPoint x: 304, endPoint y: 141, distance: 114.9
click at [304, 141] on section "Location ← Move left → Move right ↑ Move up ↓ Move down + Zoom in - Zoom out Ho…" at bounding box center [247, 209] width 482 height 181
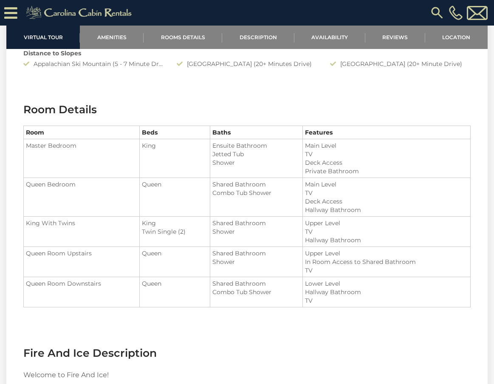
scroll to position [0, 0]
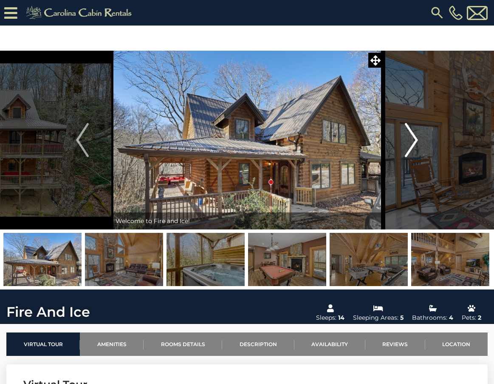
click at [417, 138] on img "Next" at bounding box center [412, 140] width 13 height 34
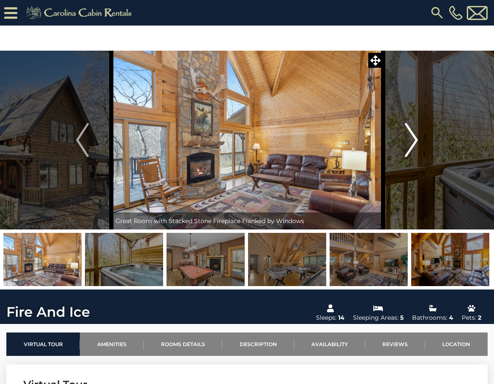
click at [417, 138] on img "Next" at bounding box center [412, 140] width 13 height 34
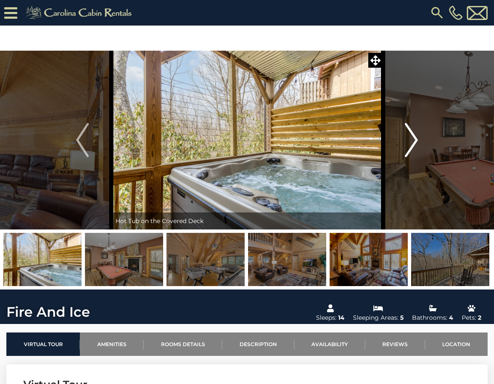
click at [417, 138] on img "Next" at bounding box center [412, 140] width 13 height 34
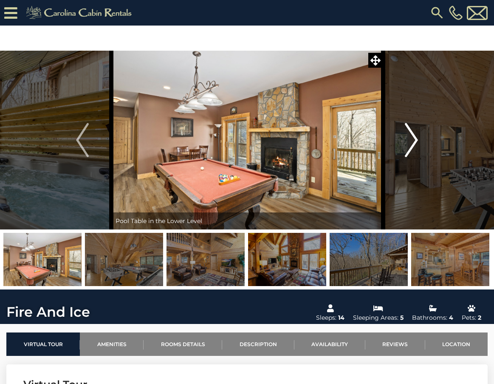
click at [417, 138] on img "Next" at bounding box center [412, 140] width 13 height 34
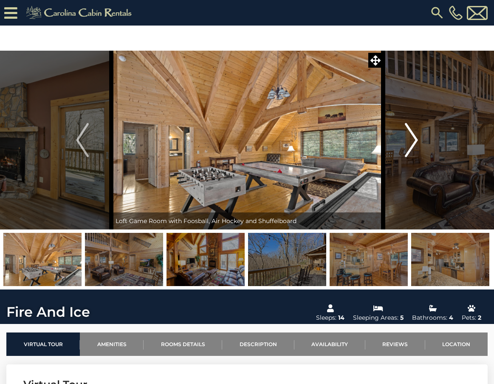
click at [417, 138] on img "Next" at bounding box center [412, 140] width 13 height 34
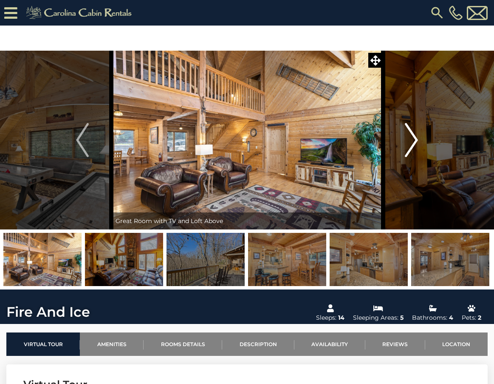
click at [417, 138] on img "Next" at bounding box center [412, 140] width 13 height 34
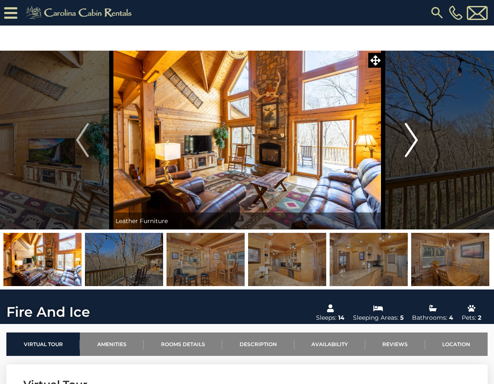
click at [417, 138] on img "Next" at bounding box center [412, 140] width 13 height 34
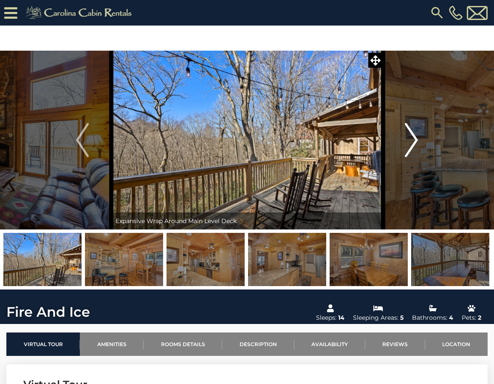
click at [417, 138] on img "Next" at bounding box center [412, 140] width 13 height 34
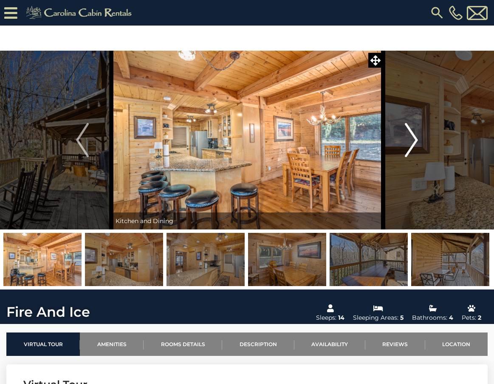
click at [417, 138] on img "Next" at bounding box center [412, 140] width 13 height 34
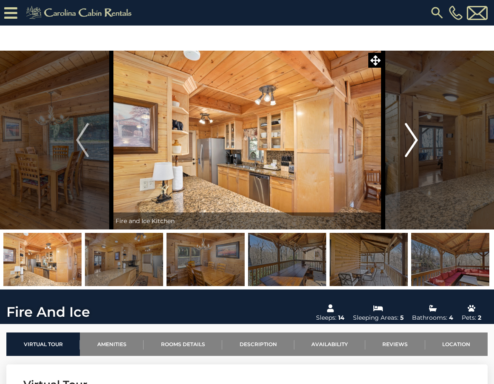
click at [417, 138] on img "Next" at bounding box center [412, 140] width 13 height 34
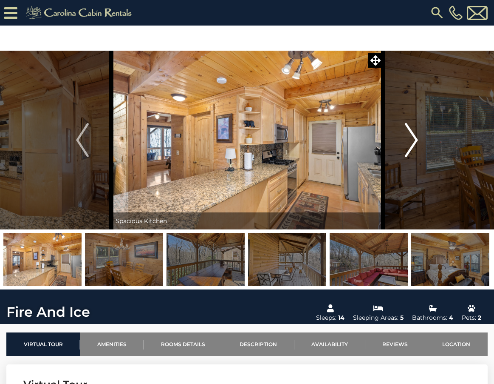
click at [417, 138] on img "Next" at bounding box center [412, 140] width 13 height 34
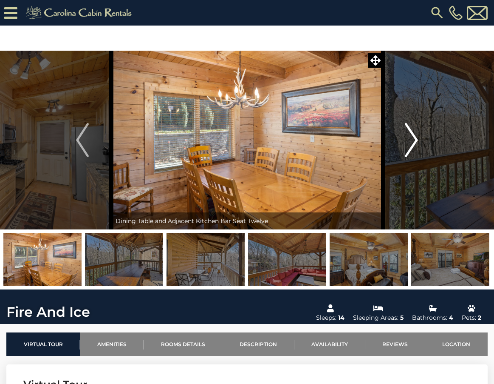
click at [417, 138] on img "Next" at bounding box center [412, 140] width 13 height 34
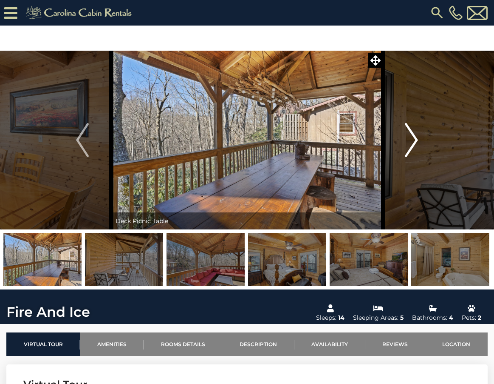
click at [417, 138] on img "Next" at bounding box center [412, 140] width 13 height 34
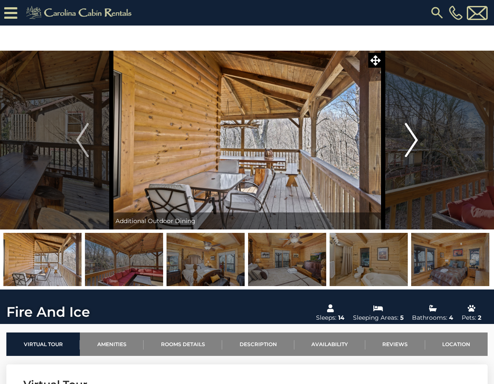
click at [417, 138] on img "Next" at bounding box center [412, 140] width 13 height 34
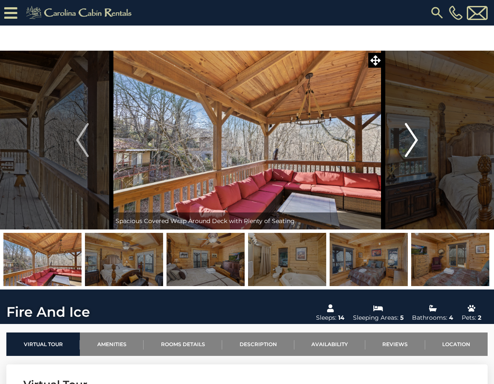
click at [417, 138] on img "Next" at bounding box center [412, 140] width 13 height 34
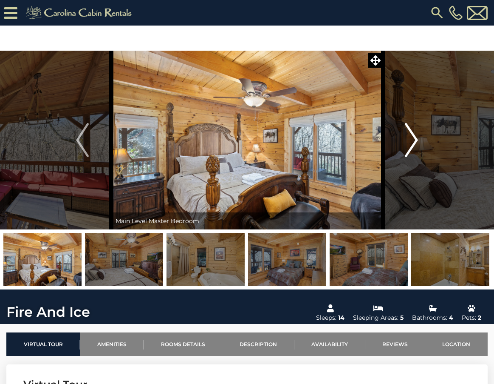
click at [417, 138] on img "Next" at bounding box center [412, 140] width 13 height 34
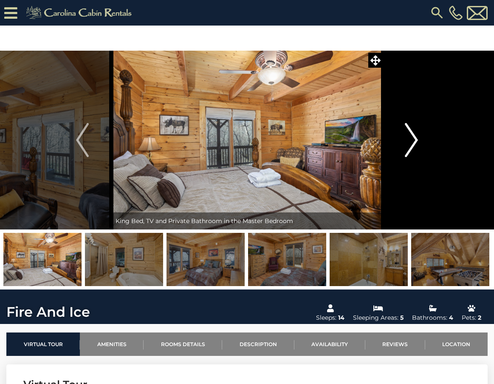
click at [417, 138] on img "Next" at bounding box center [412, 140] width 13 height 34
